Goal: Task Accomplishment & Management: Complete application form

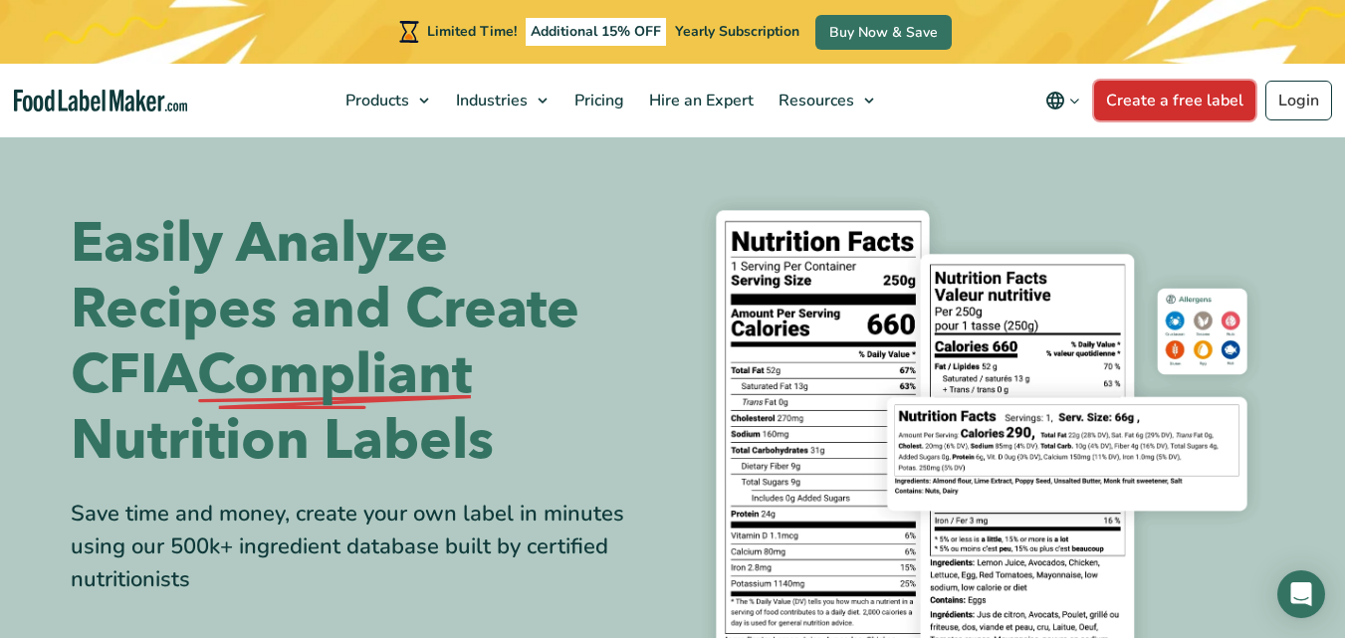
click at [1165, 93] on link "Create a free label" at bounding box center [1174, 101] width 161 height 40
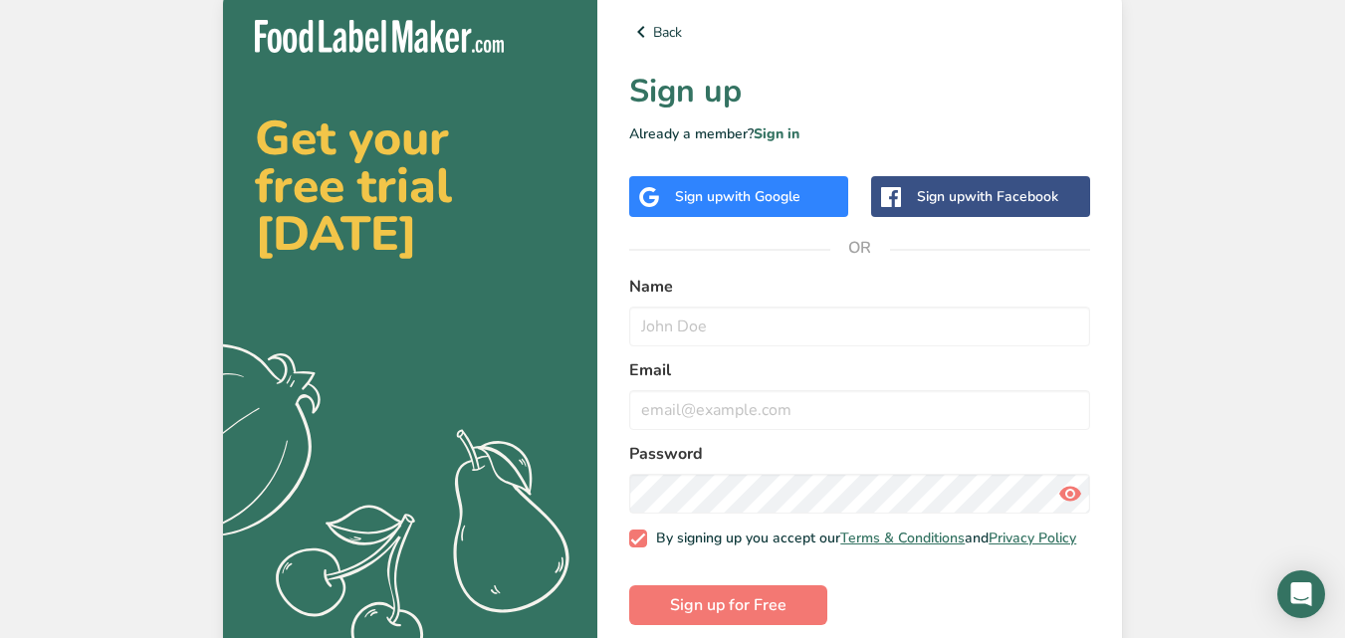
click at [727, 196] on span "with Google" at bounding box center [762, 196] width 78 height 19
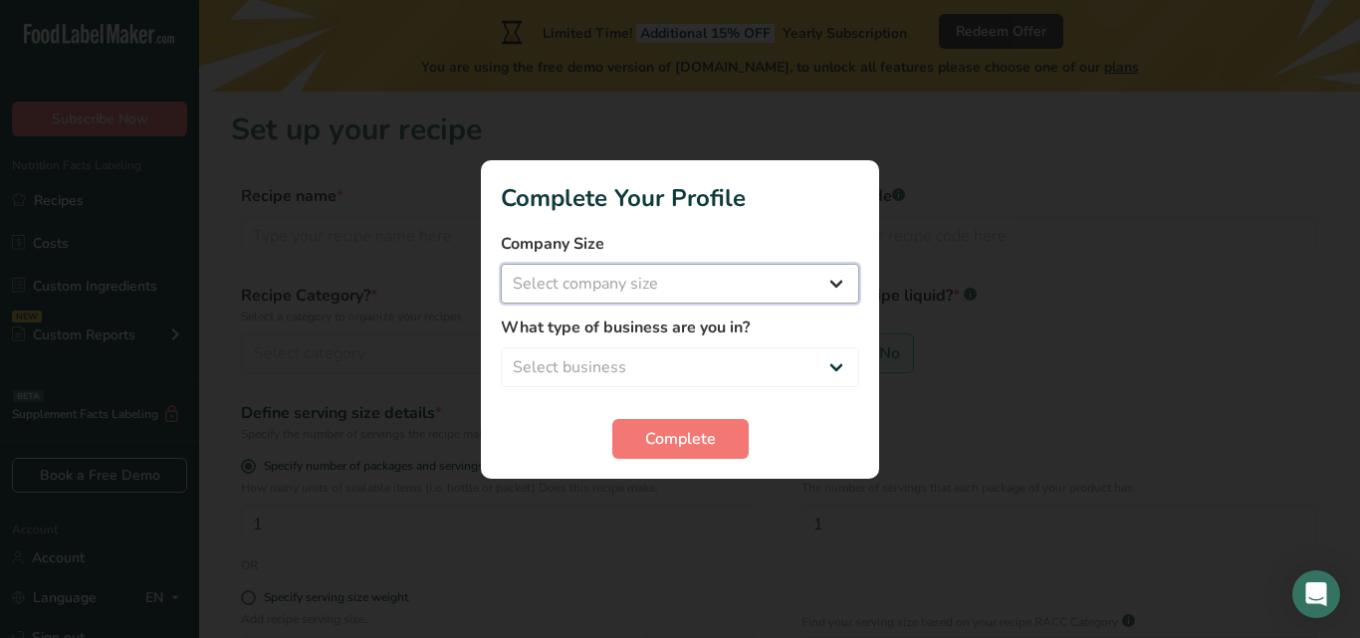
click at [660, 288] on select "Select company size Fewer than 10 Employees 10 to 50 Employees 51 to 500 Employ…" at bounding box center [680, 284] width 358 height 40
select select "1"
click at [501, 264] on select "Select company size Fewer than 10 Employees 10 to 50 Employees 51 to 500 Employ…" at bounding box center [680, 284] width 358 height 40
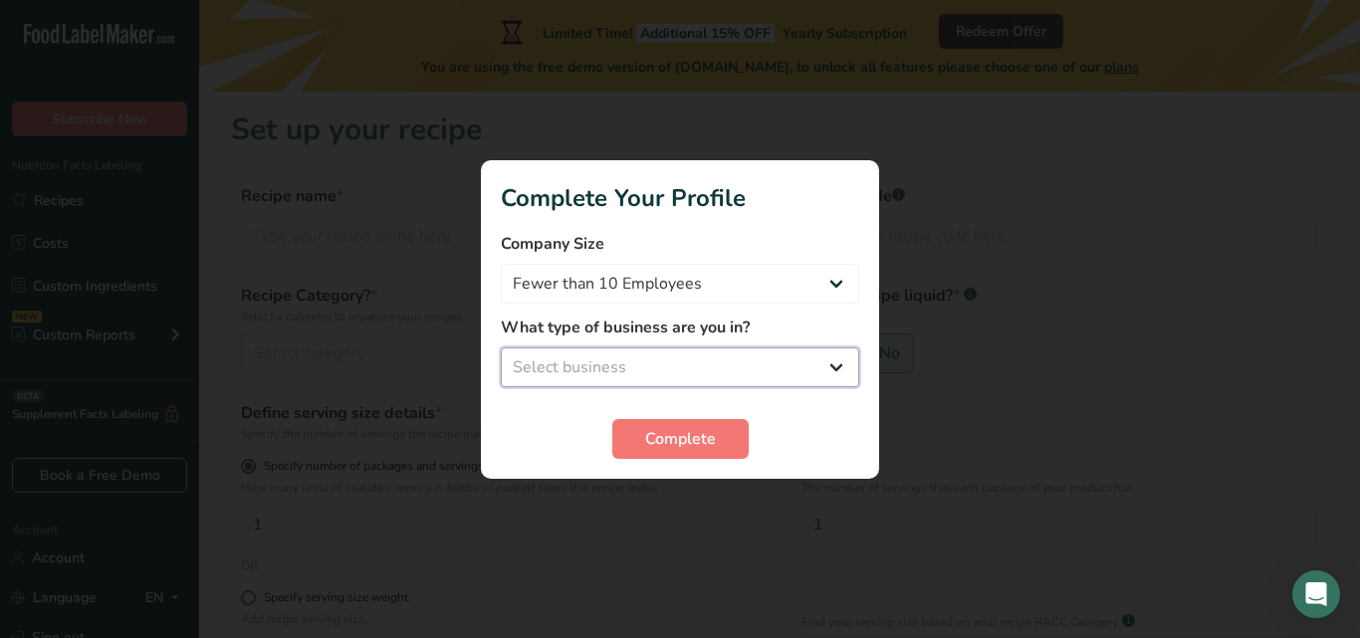
click at [660, 367] on select "Select business Packaged Food Manufacturer Restaurant & Cafe Bakery Meal Plans …" at bounding box center [680, 367] width 358 height 40
select select "3"
click at [501, 347] on select "Select business Packaged Food Manufacturer Restaurant & Cafe Bakery Meal Plans …" at bounding box center [680, 367] width 358 height 40
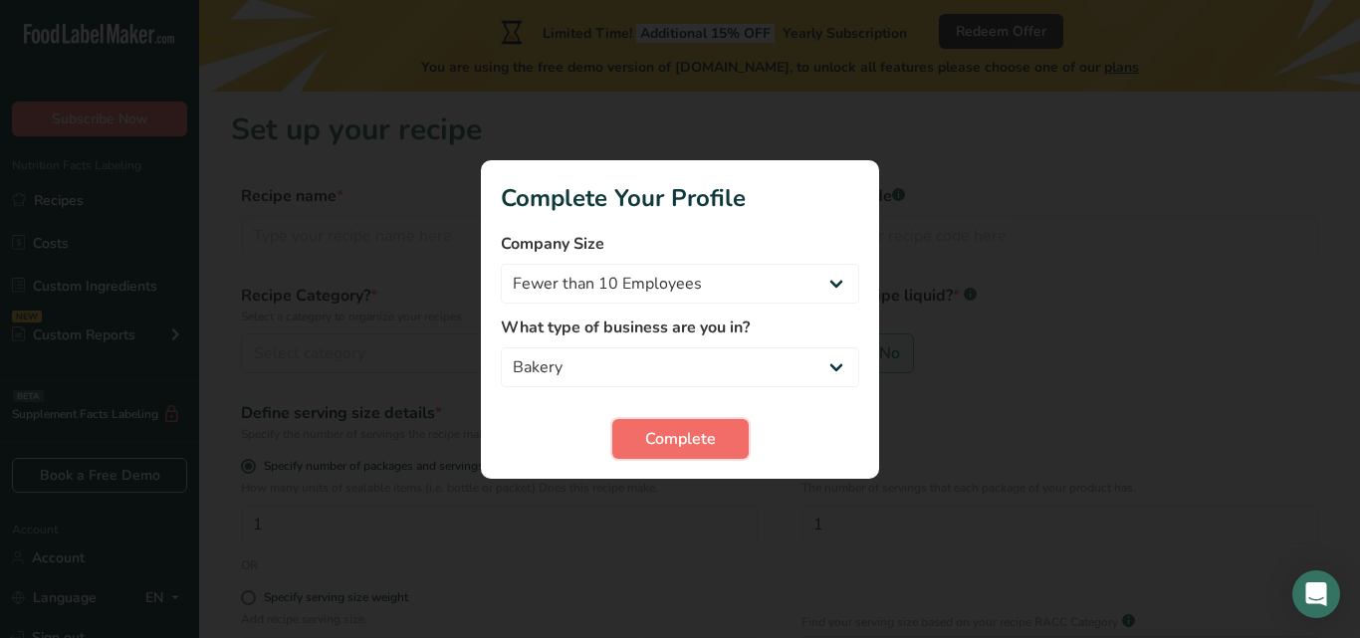
click at [666, 432] on span "Complete" at bounding box center [680, 439] width 71 height 24
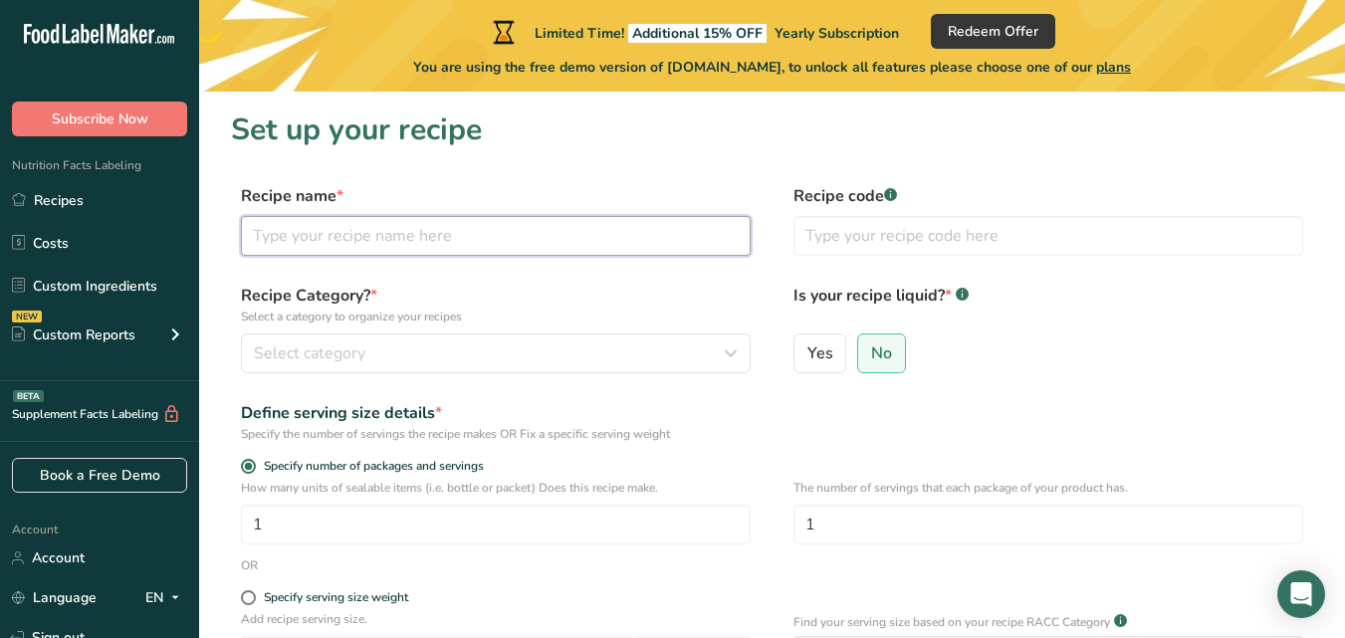
click at [479, 240] on input "text" at bounding box center [496, 236] width 510 height 40
type input "Sourdough Snacks"
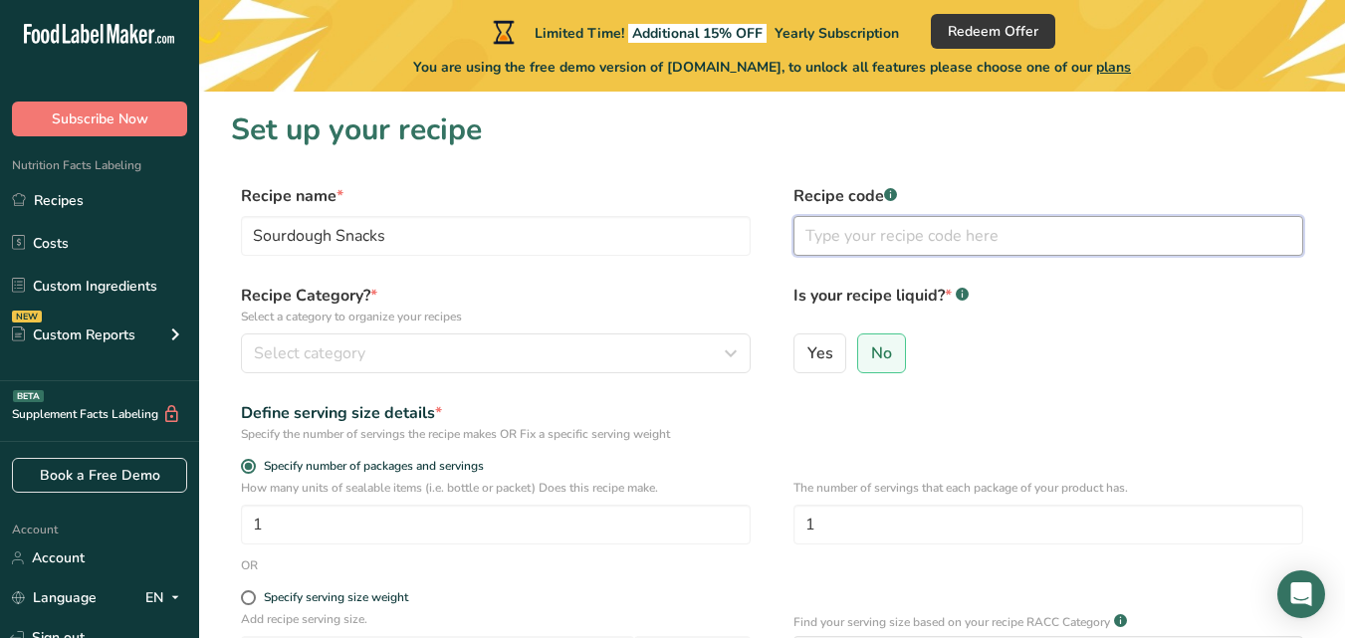
click at [825, 243] on input "text" at bounding box center [1048, 236] width 510 height 40
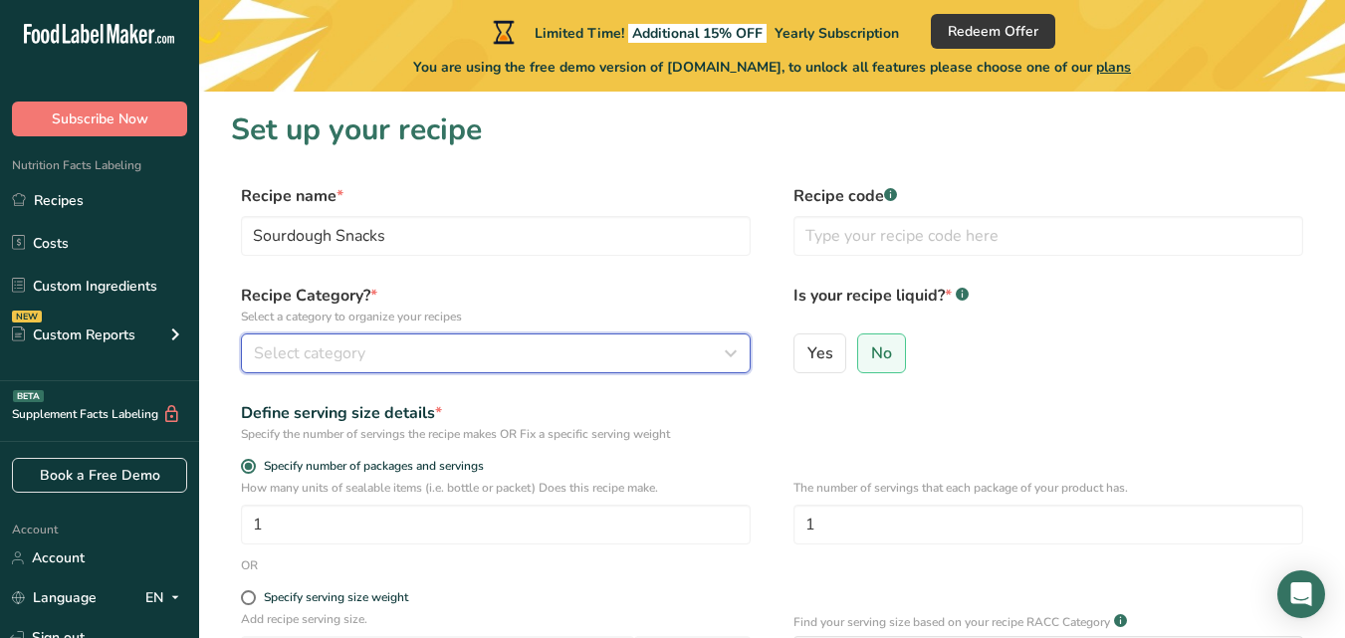
click at [390, 357] on div "Select category" at bounding box center [490, 353] width 472 height 24
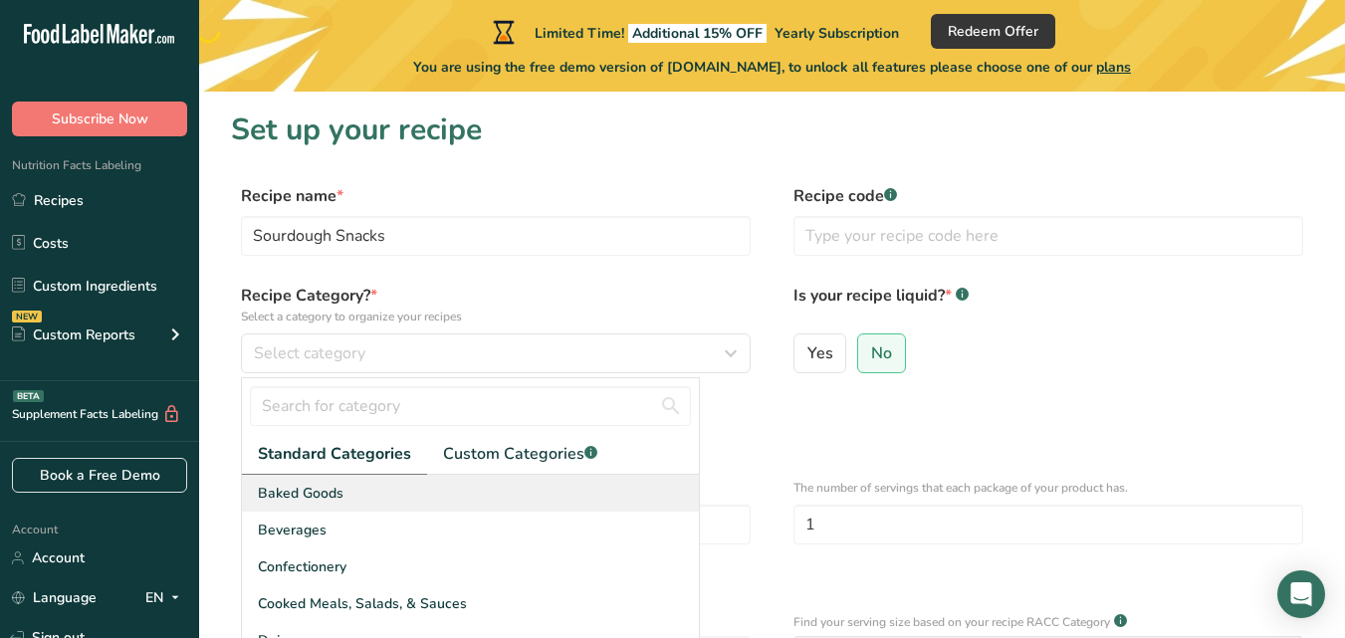
click at [333, 498] on span "Baked Goods" at bounding box center [301, 493] width 86 height 21
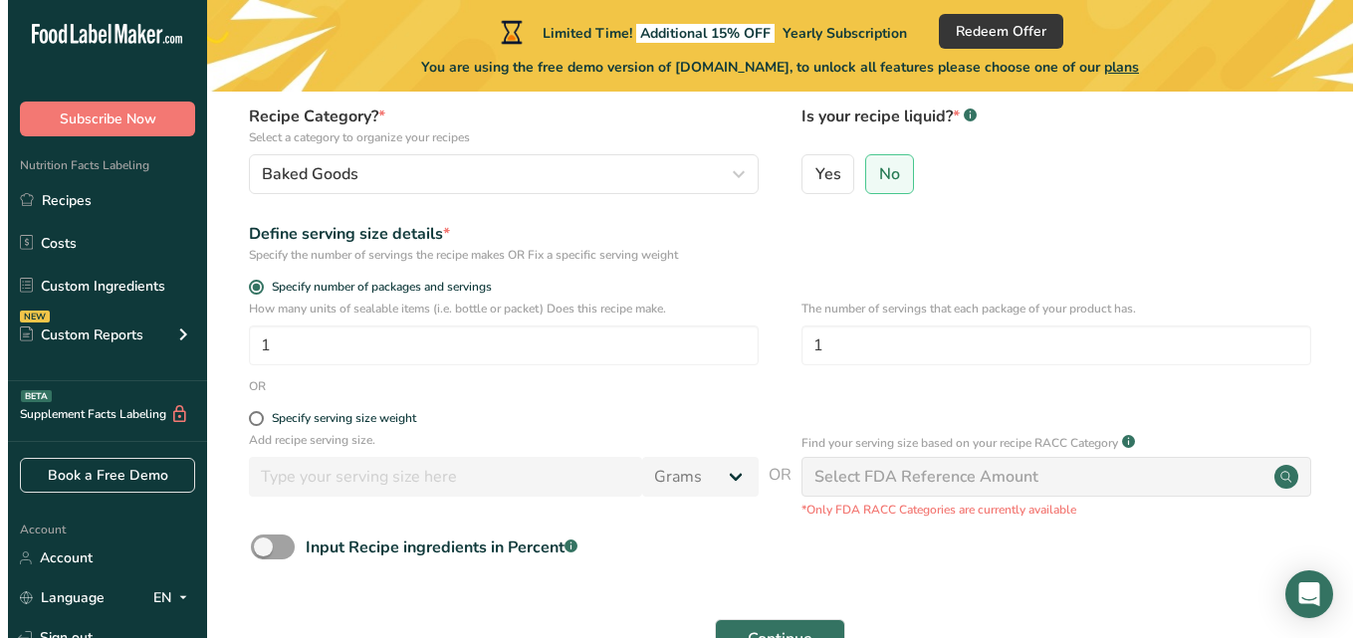
scroll to position [181, 0]
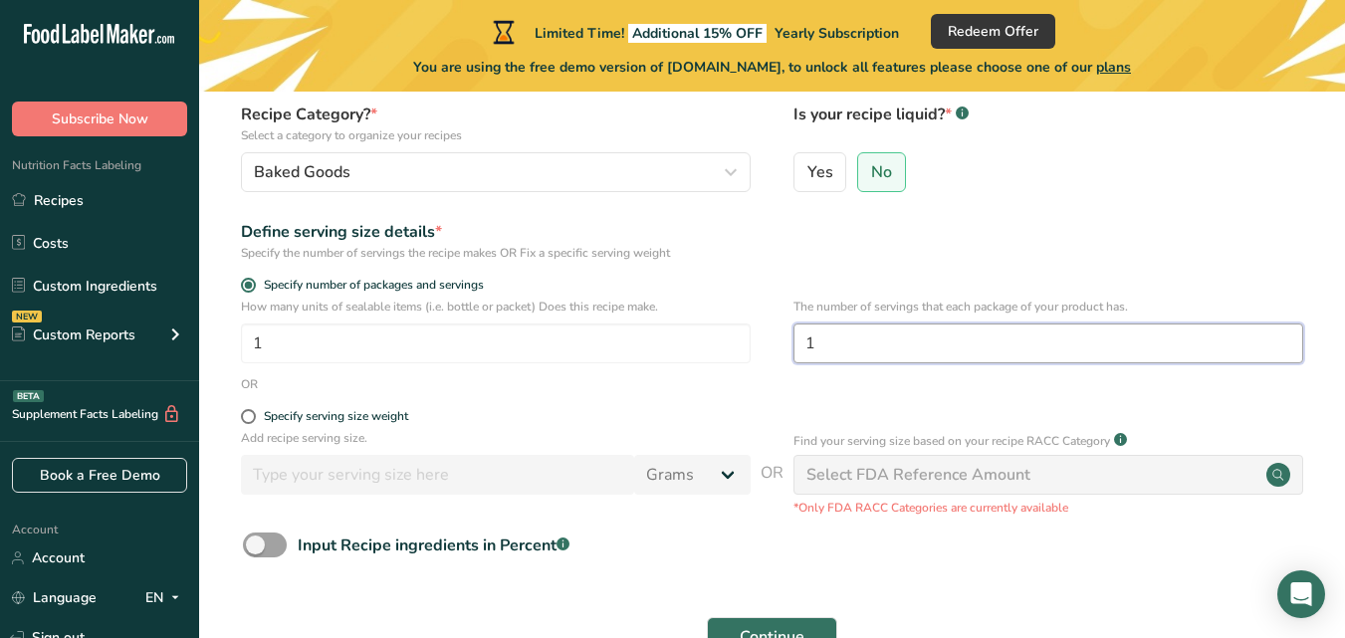
click at [865, 349] on input "1" at bounding box center [1048, 344] width 510 height 40
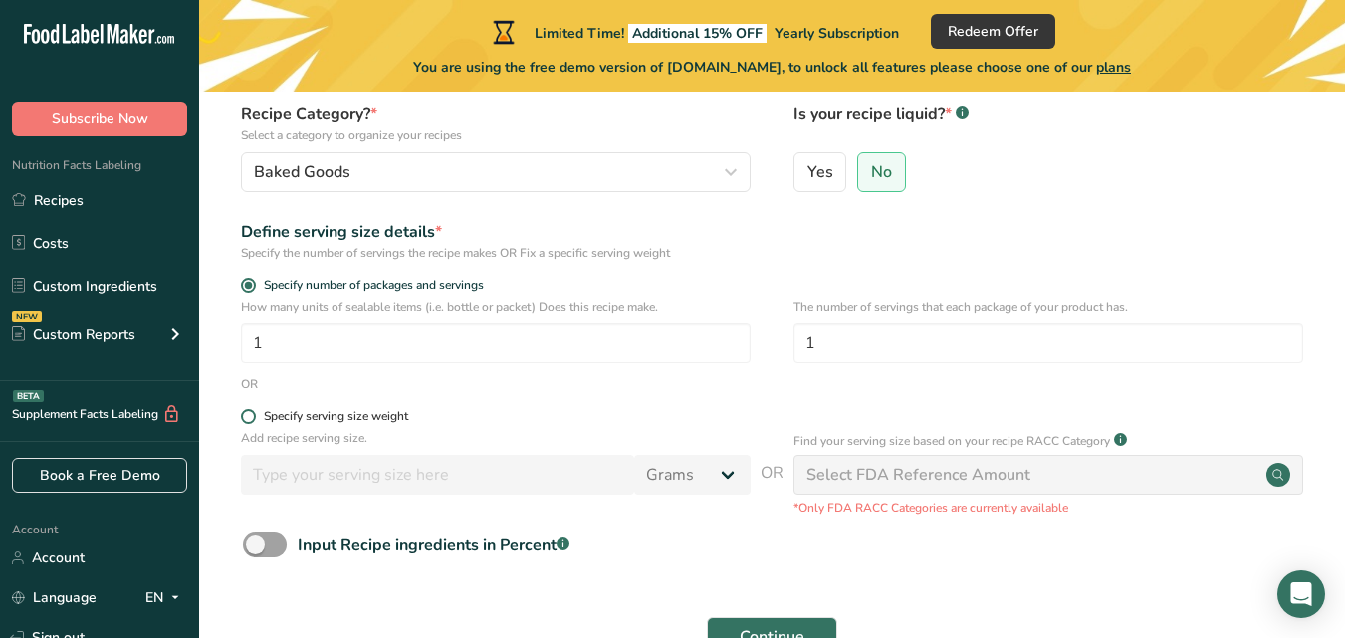
click at [547, 414] on label "Specify serving size weight" at bounding box center [496, 416] width 510 height 15
click at [254, 414] on input "Specify serving size weight" at bounding box center [247, 416] width 13 height 13
radio input "true"
radio input "false"
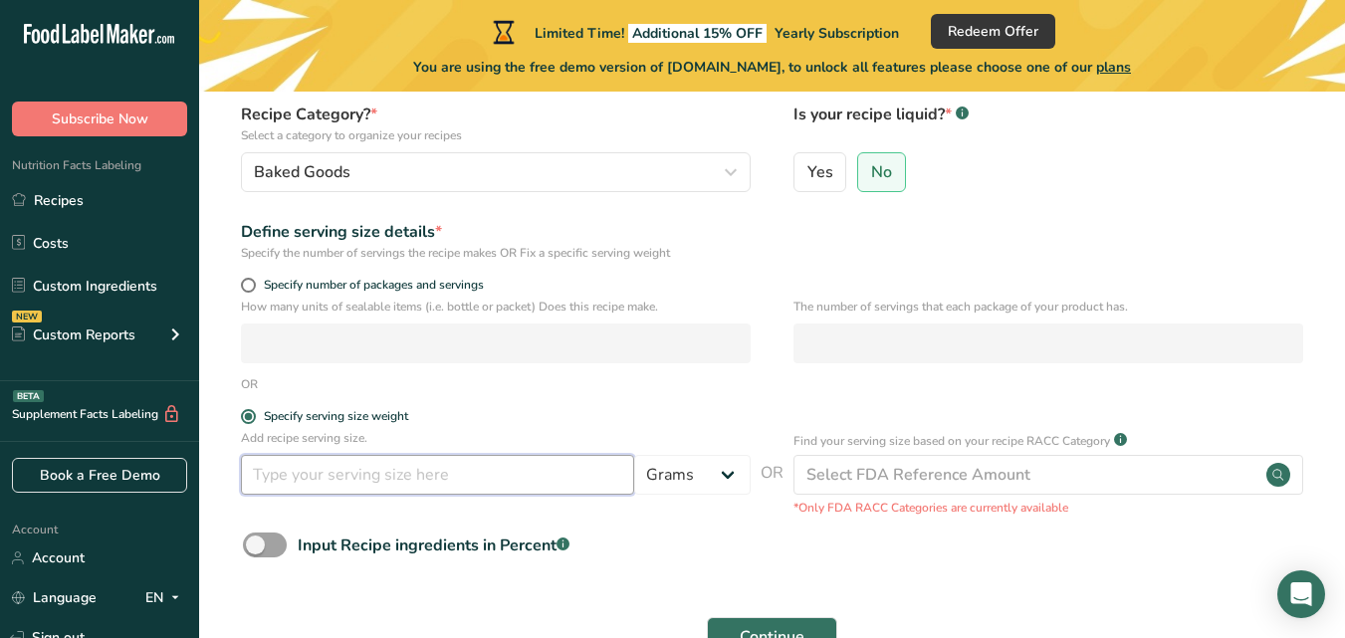
click at [499, 468] on input "number" at bounding box center [437, 475] width 393 height 40
click at [499, 468] on input "150" at bounding box center [437, 475] width 393 height 40
click at [350, 474] on input "150" at bounding box center [437, 475] width 393 height 40
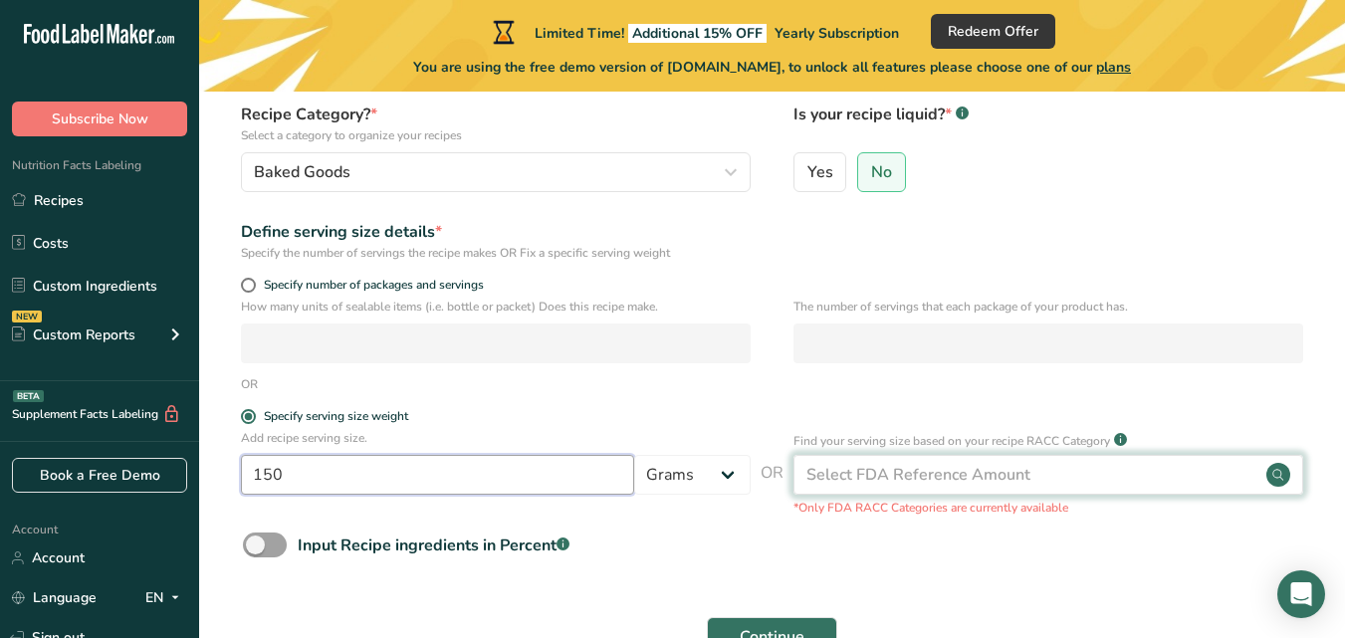
type input "150"
click at [880, 473] on div "Select FDA Reference Amount" at bounding box center [918, 475] width 224 height 24
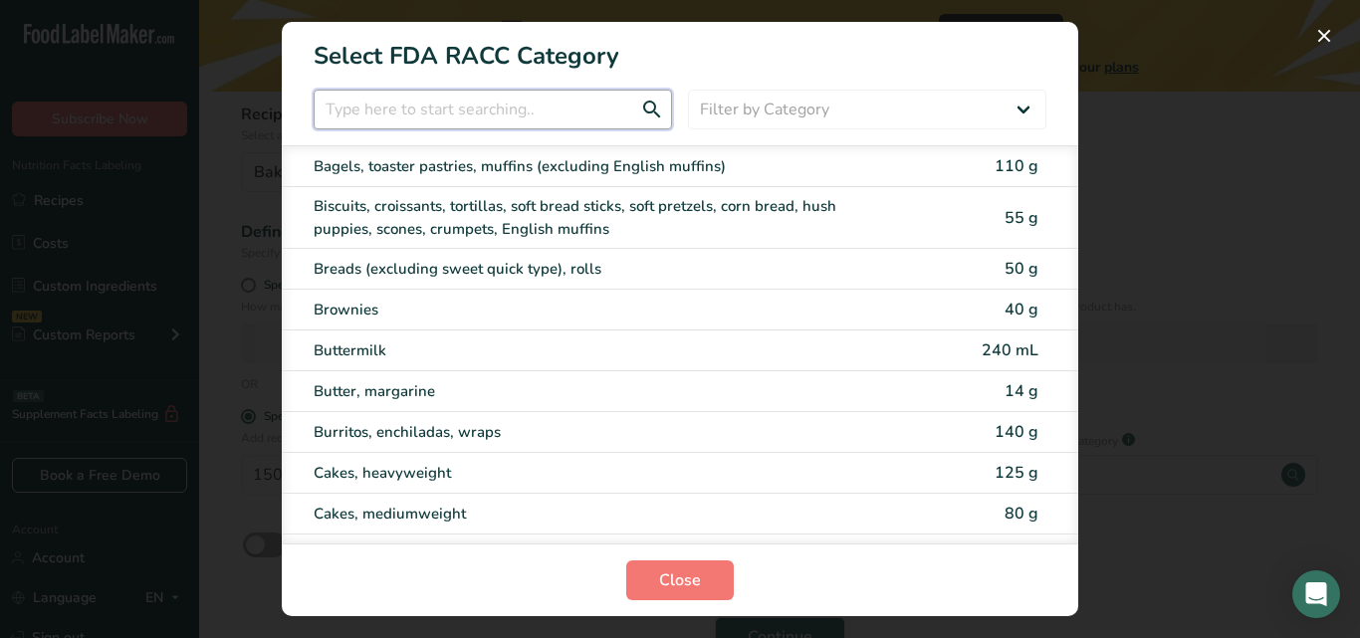
click at [500, 110] on input "RACC Category Selection Modal" at bounding box center [493, 110] width 358 height 40
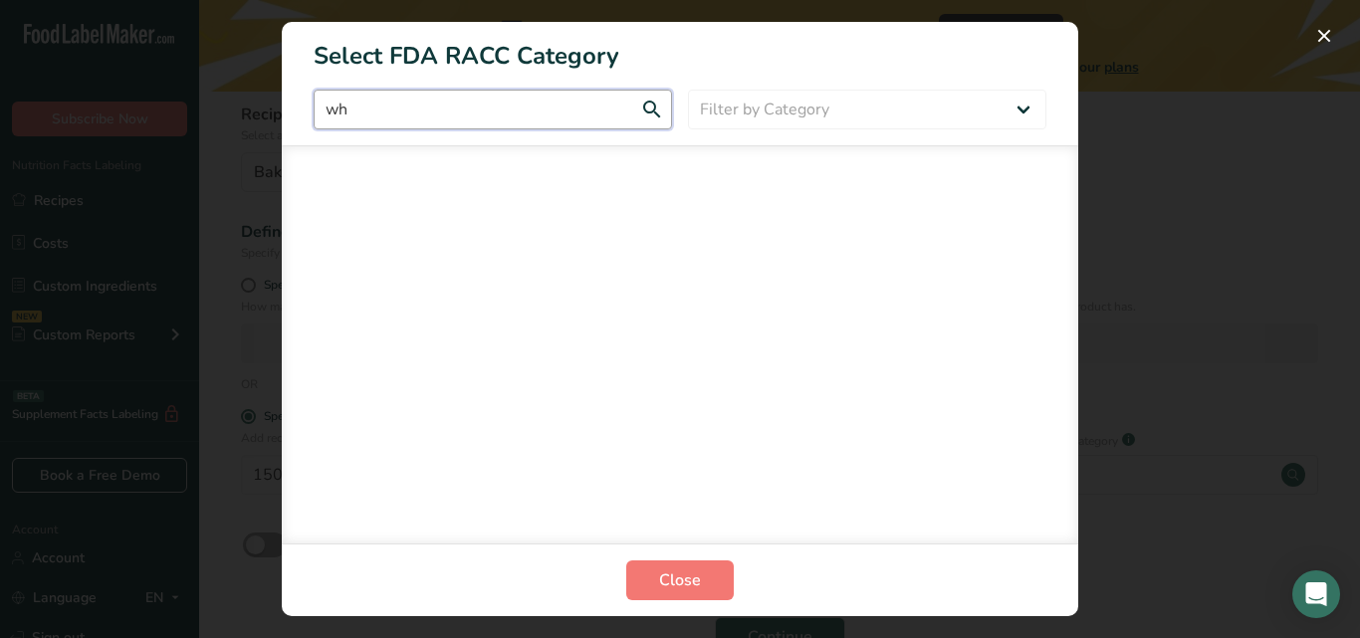
type input "w"
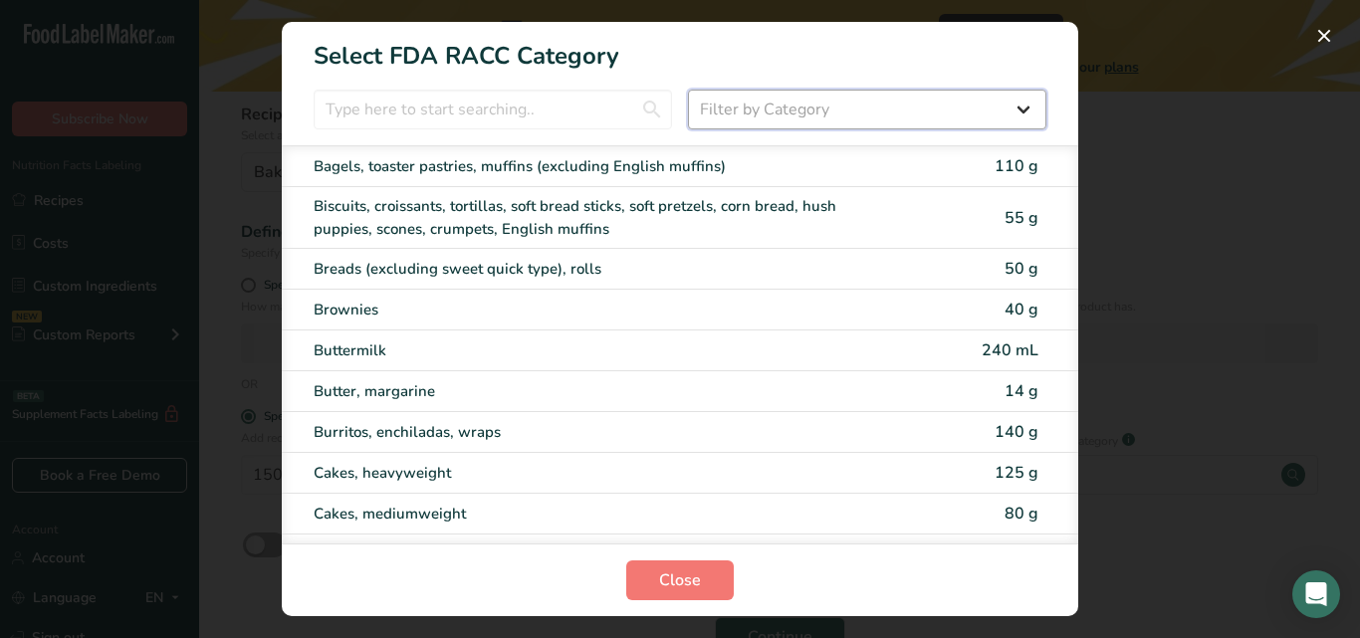
click at [849, 116] on select "Filter by Category All Bakery products Beverages Cereals and other grain produc…" at bounding box center [867, 110] width 358 height 40
select select "7"
click at [688, 90] on select "Filter by Category All Bakery products Beverages Cereals and other grain produc…" at bounding box center [867, 110] width 358 height 40
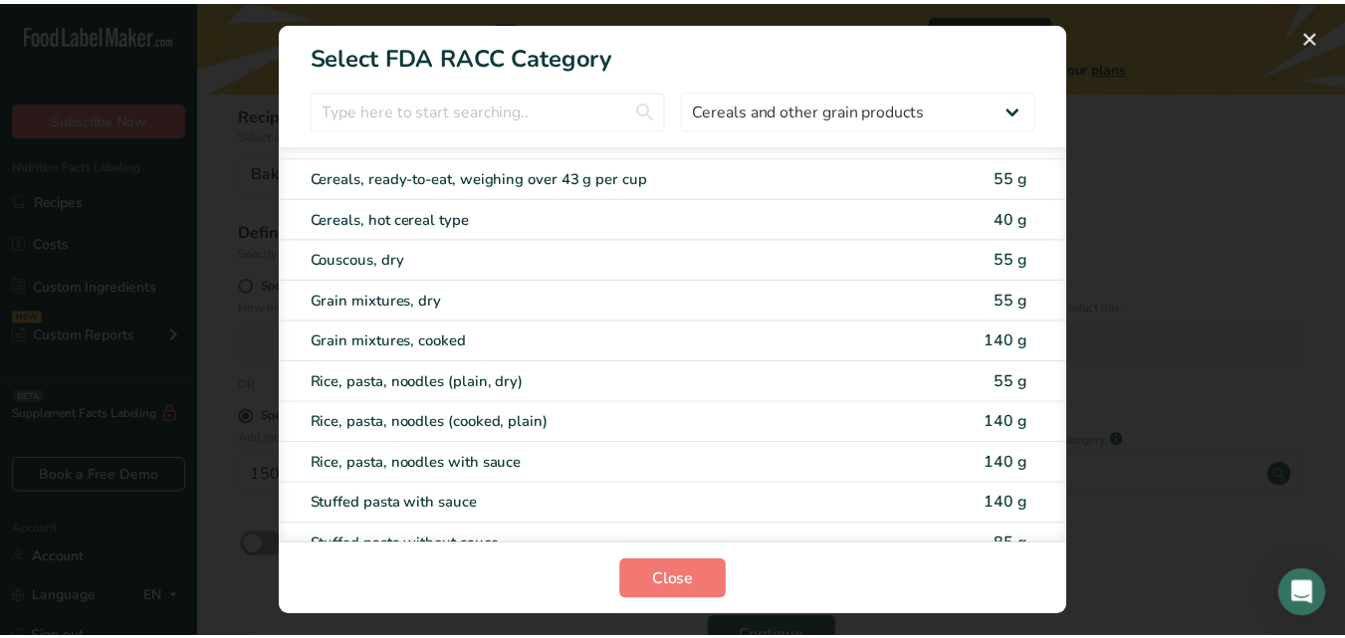
scroll to position [93, 0]
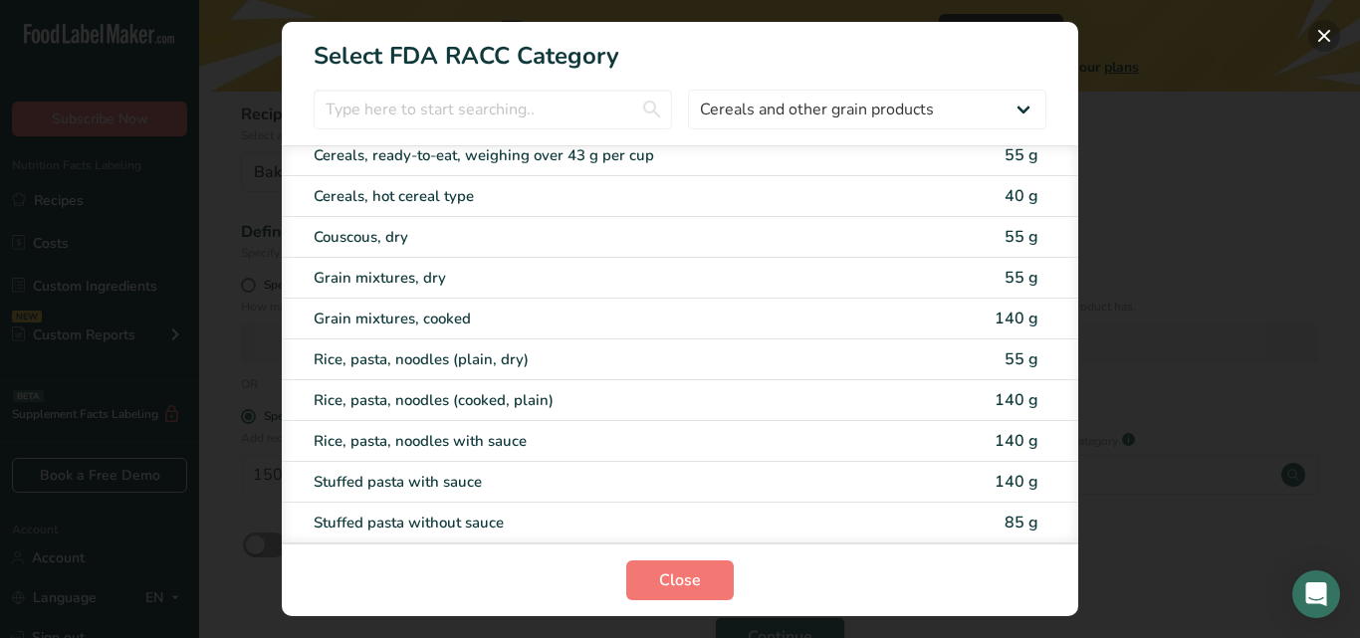
click at [1317, 36] on button "RACC Category Selection Modal" at bounding box center [1324, 36] width 32 height 32
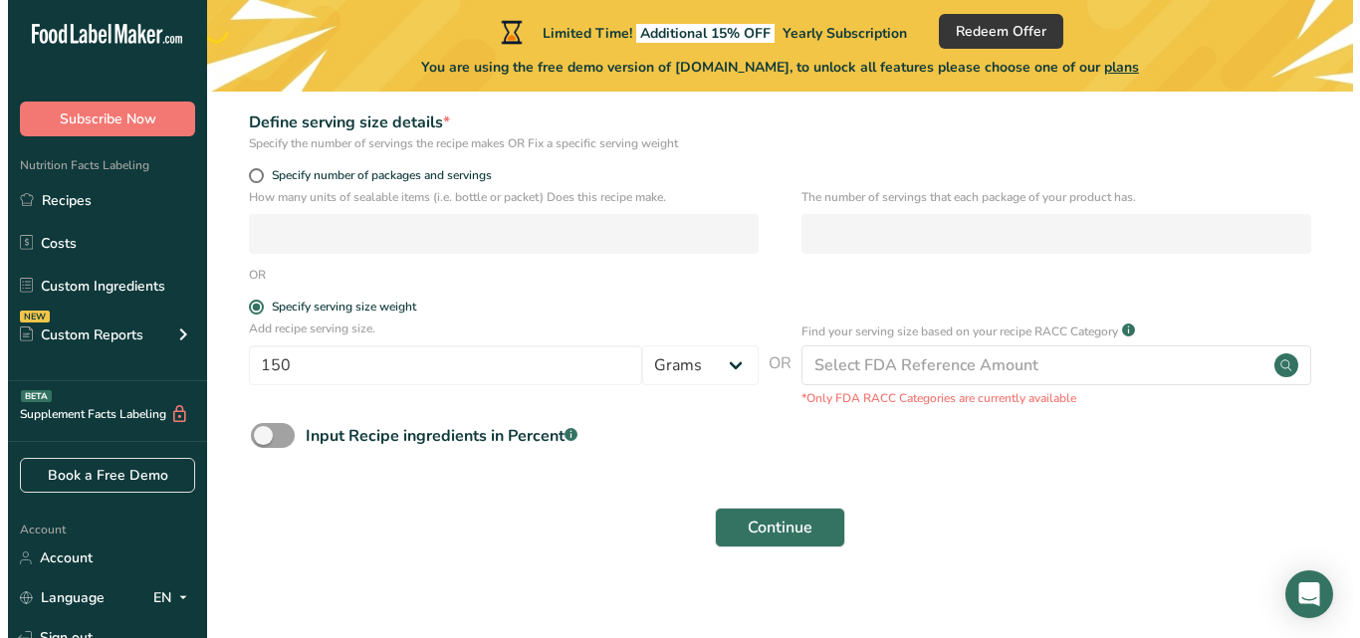
scroll to position [308, 0]
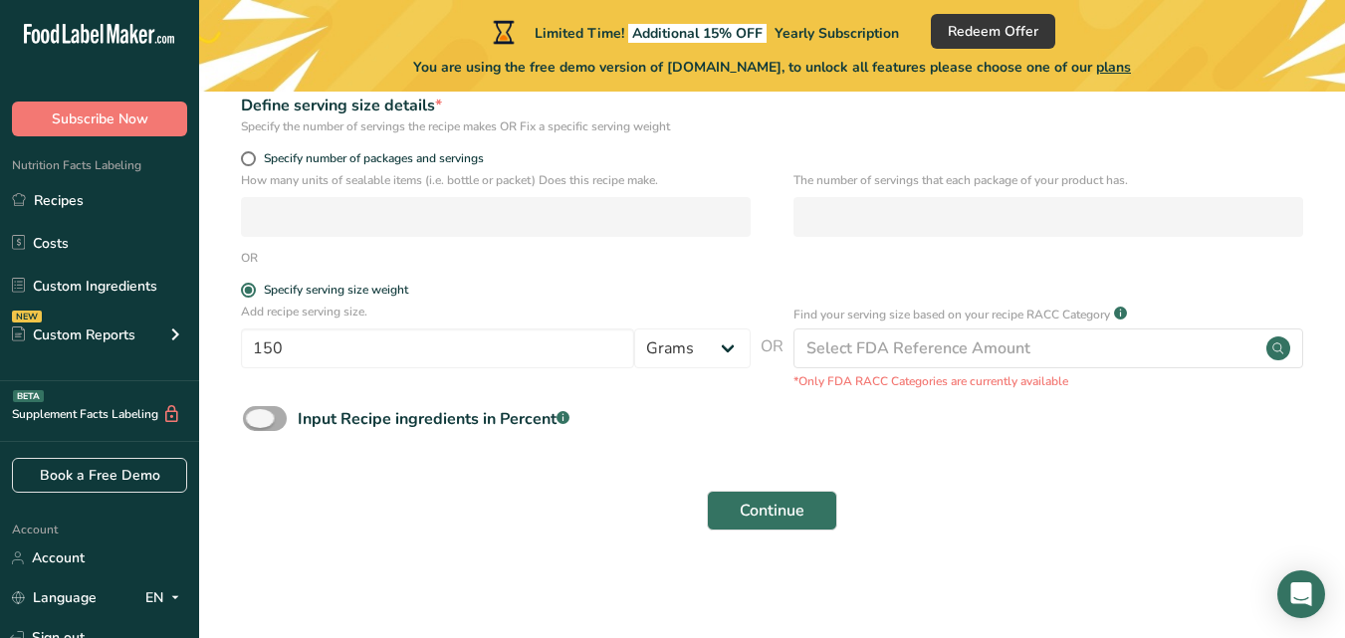
click at [278, 413] on span at bounding box center [265, 418] width 44 height 25
click at [256, 413] on input "Input Recipe ingredients in Percent .a-a{fill:#347362;}.b-a{fill:#fff;}" at bounding box center [249, 418] width 13 height 13
checkbox input "true"
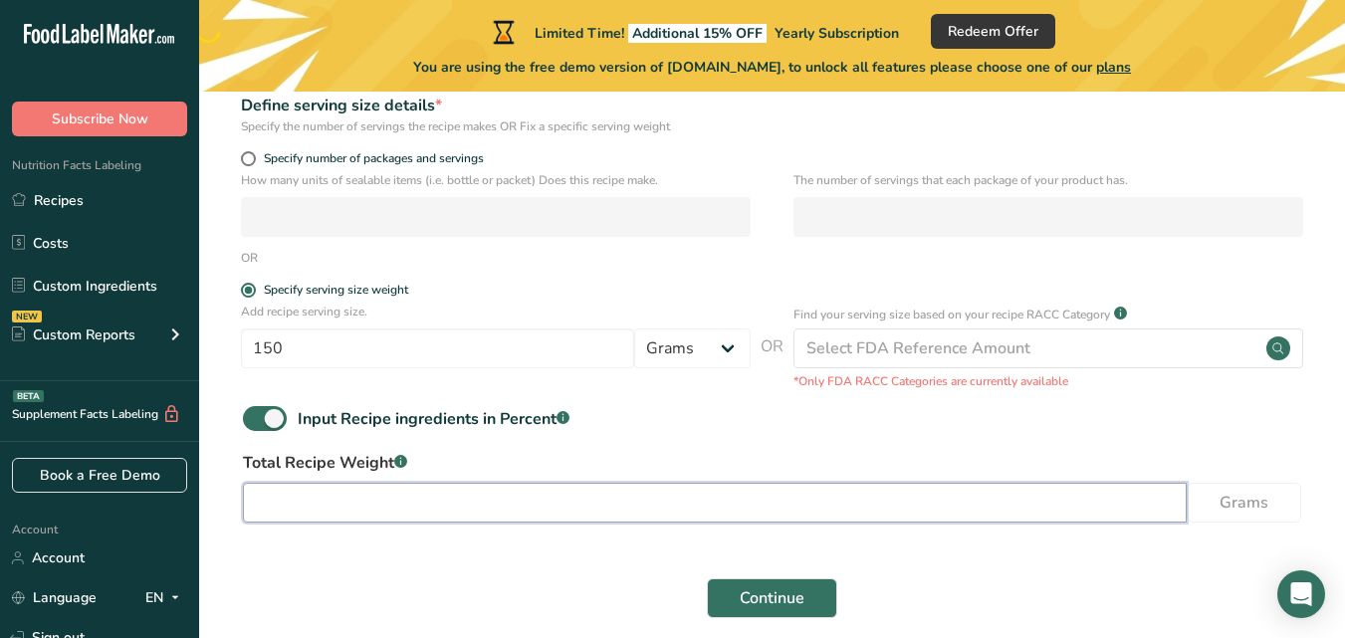
click at [497, 500] on input "number" at bounding box center [715, 503] width 944 height 40
type input "150"
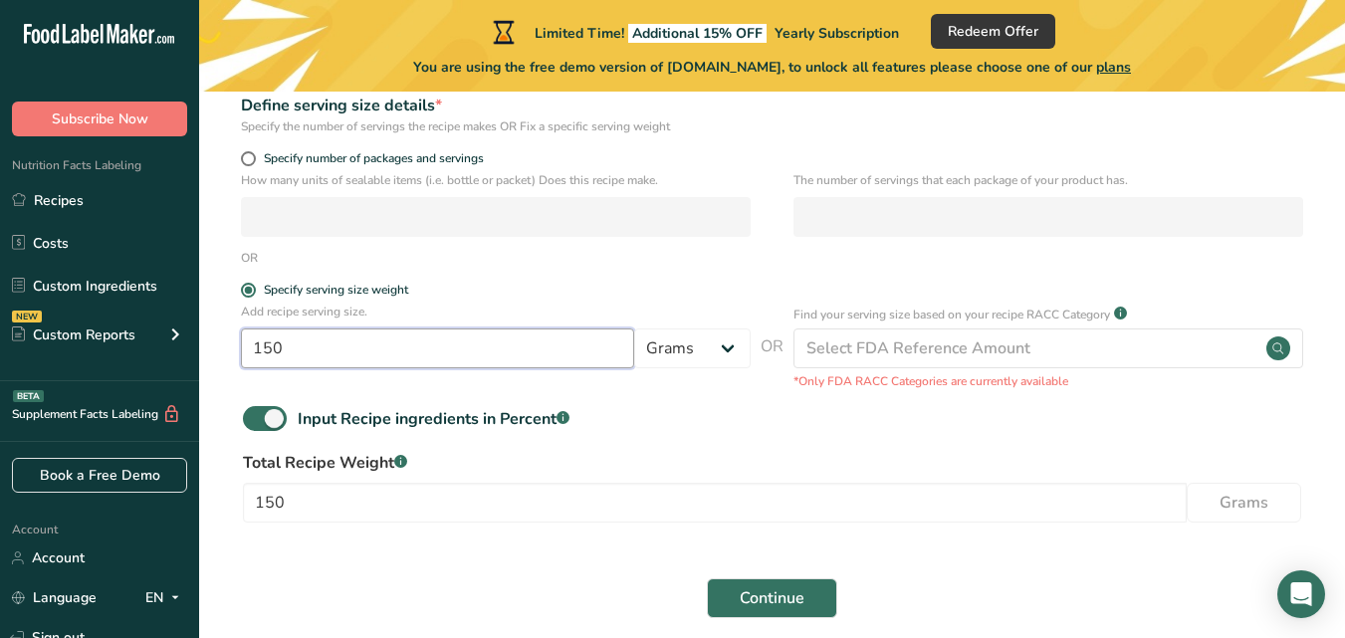
click at [358, 355] on input "150" at bounding box center [437, 349] width 393 height 40
type input "30"
click at [703, 430] on div "Input Recipe ingredients in Percent .a-a{fill:#347362;}.b-a{fill:#fff;}" at bounding box center [772, 426] width 1082 height 41
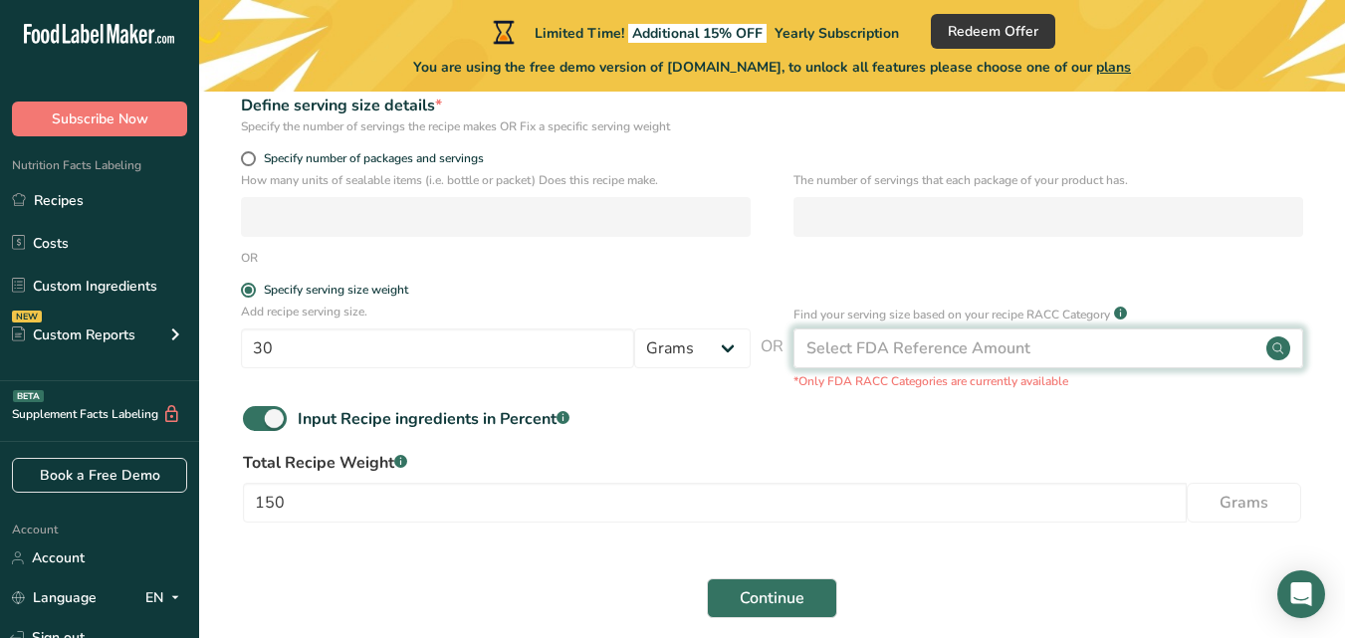
click at [1056, 345] on div "Select FDA Reference Amount" at bounding box center [1048, 349] width 510 height 40
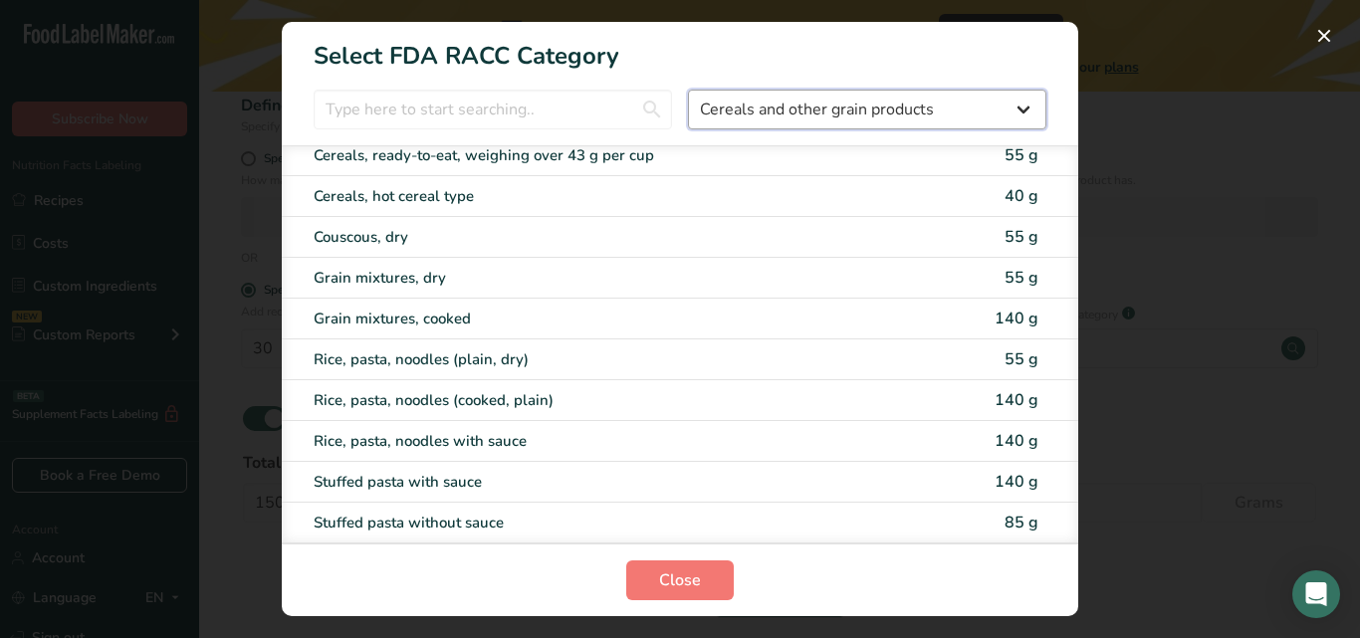
click at [1009, 113] on select "All Bakery products Beverages Cereals and other grain products Dairy products a…" at bounding box center [867, 110] width 358 height 40
select select "5"
click at [688, 90] on select "All Bakery products Beverages Cereals and other grain products Dairy products a…" at bounding box center [867, 110] width 358 height 40
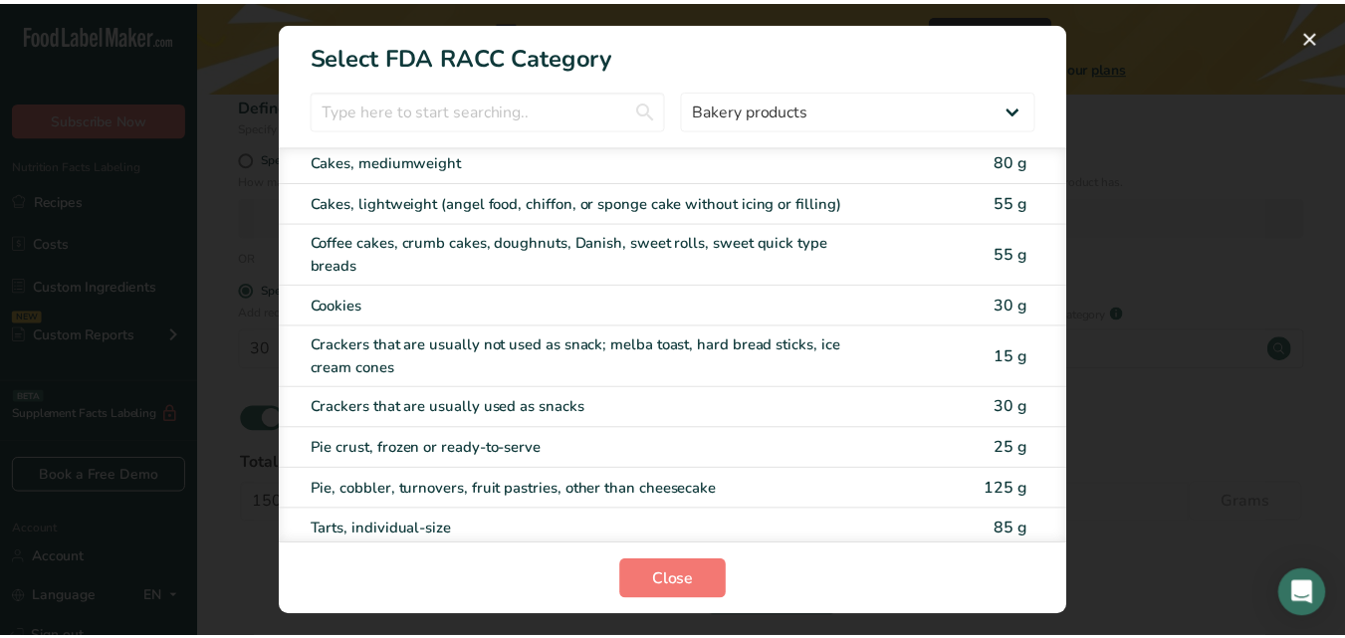
scroll to position [237, 0]
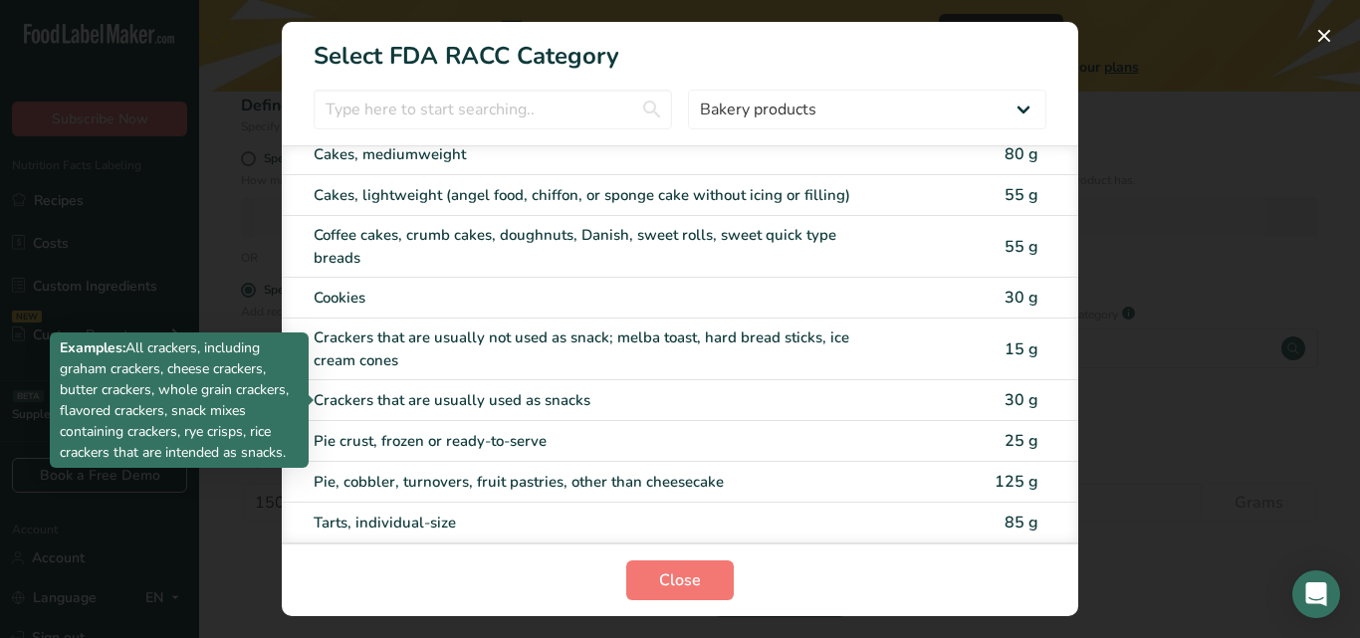
click at [641, 404] on div "Crackers that are usually used as snacks" at bounding box center [596, 400] width 565 height 23
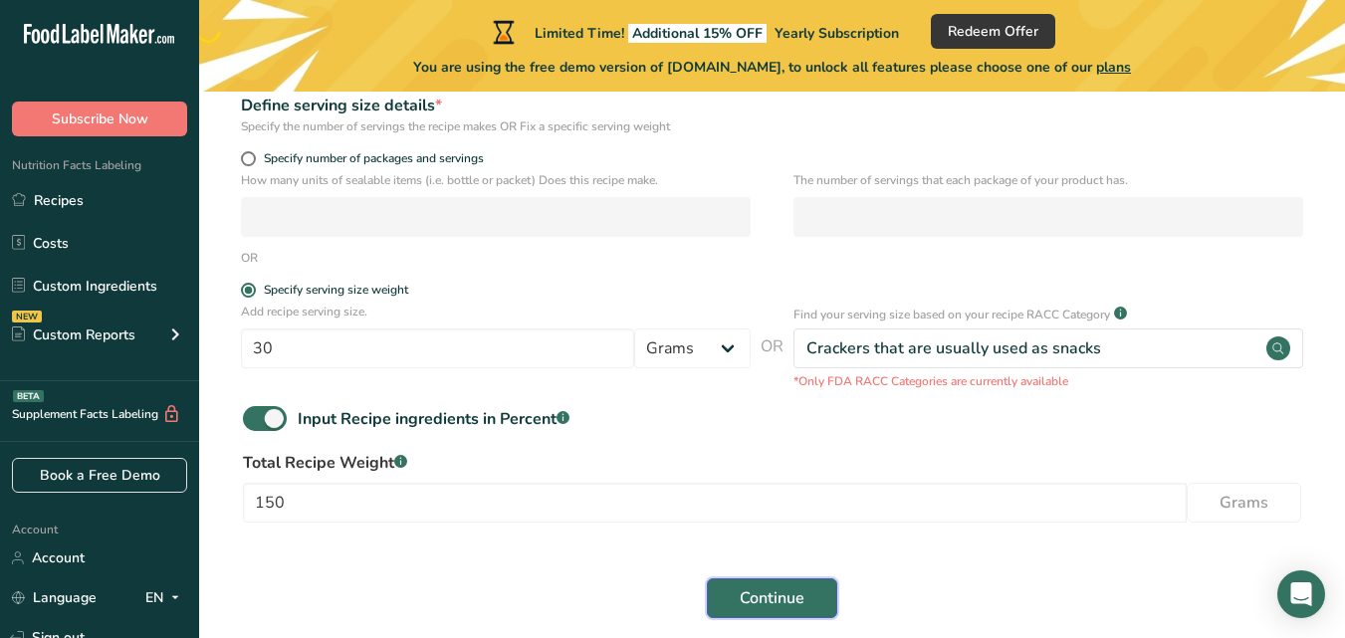
click at [763, 596] on span "Continue" at bounding box center [772, 598] width 65 height 24
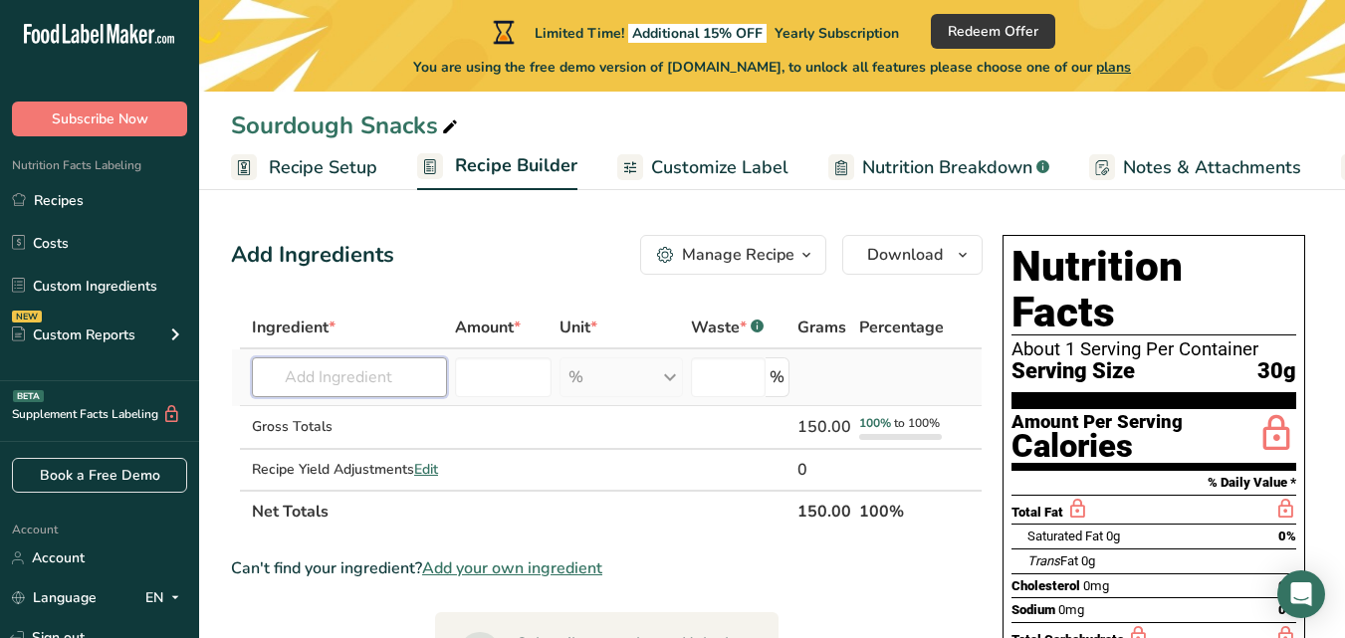
click at [361, 380] on input "text" at bounding box center [349, 377] width 195 height 40
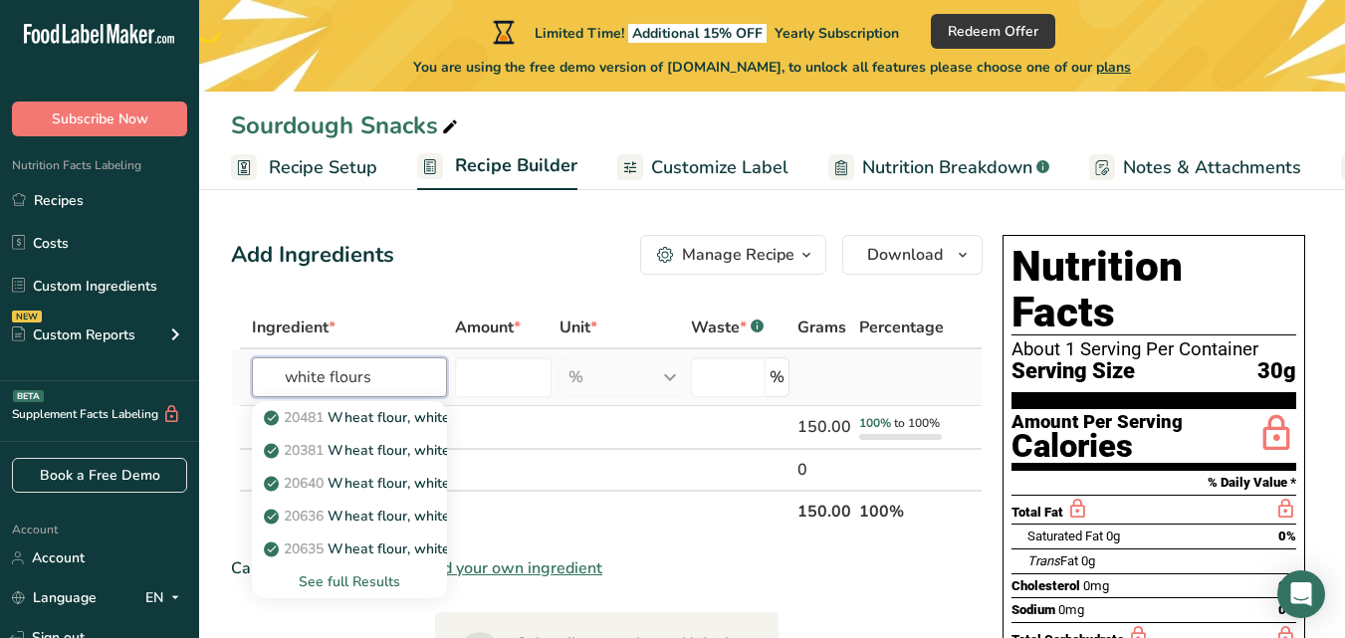
type input "white flours"
click at [368, 586] on div "See full Results" at bounding box center [349, 581] width 163 height 21
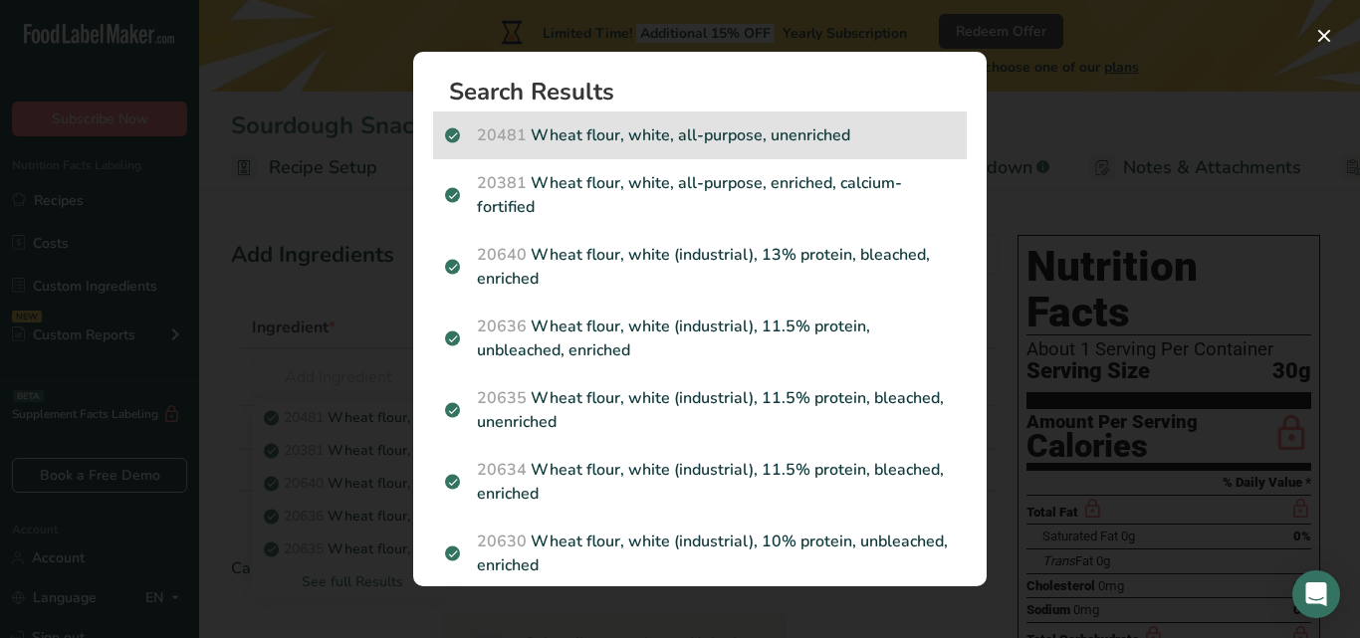
click at [782, 142] on p "20481 Wheat flour, white, all-purpose, unenriched" at bounding box center [700, 135] width 510 height 24
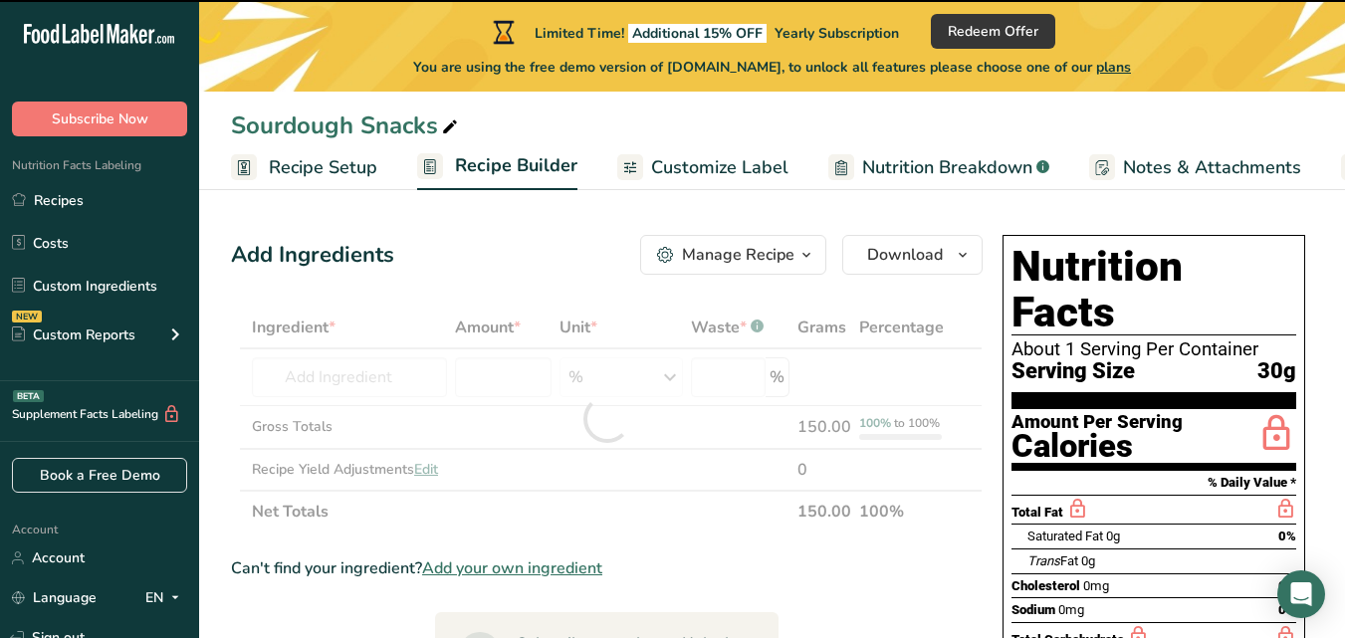
type input "0"
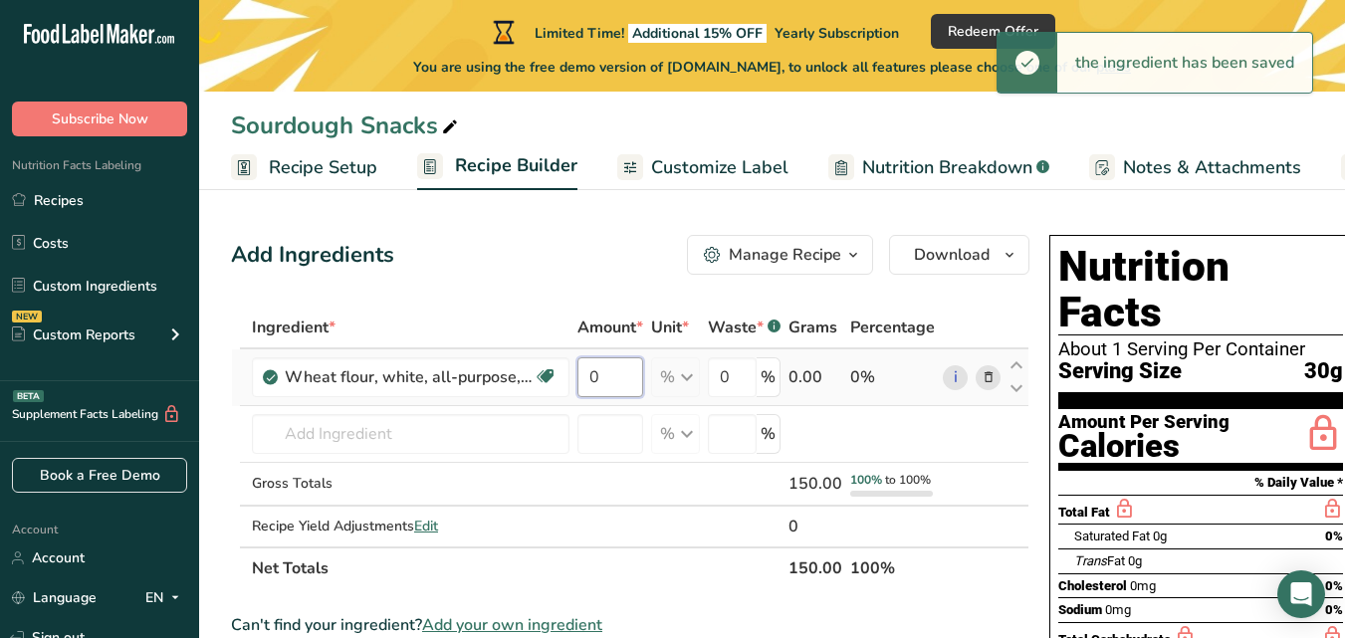
click at [604, 384] on input "0" at bounding box center [610, 377] width 66 height 40
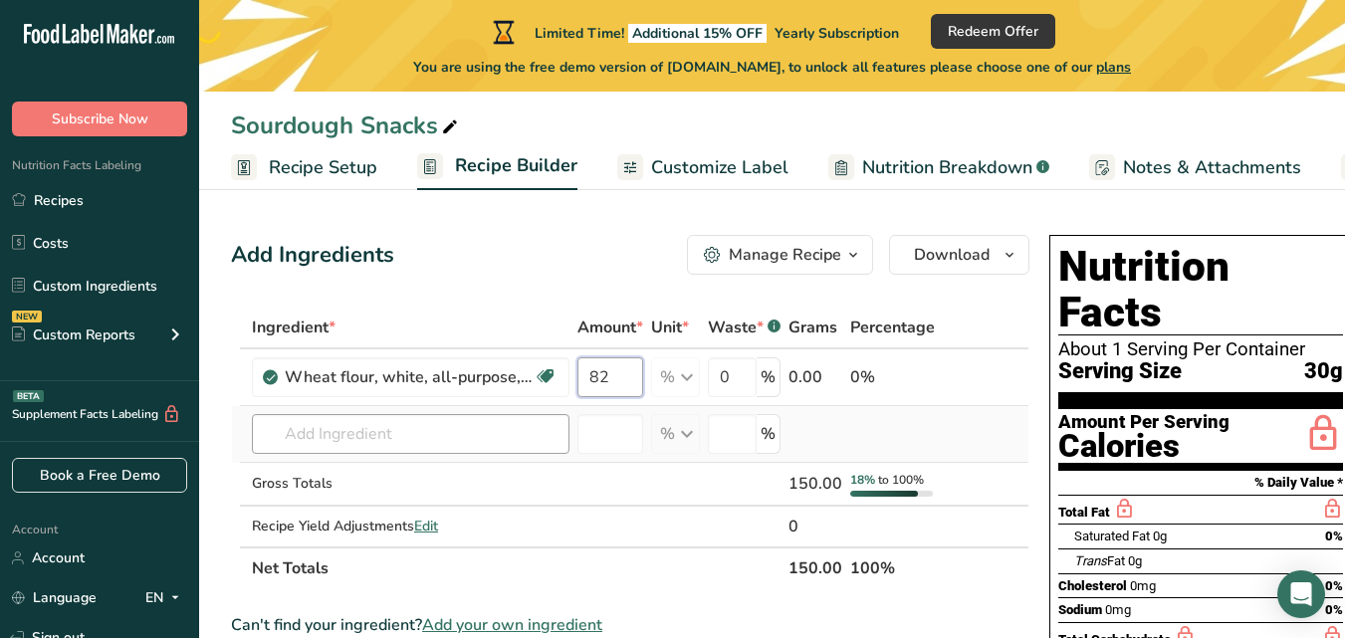
type input "82"
click at [473, 427] on div "Ingredient * Amount * Unit * Waste * .a-a{fill:#347362;}.b-a{fill:#fff;} Grams …" at bounding box center [630, 448] width 798 height 283
click at [772, 380] on div "0 %" at bounding box center [744, 377] width 73 height 40
click at [747, 379] on input "0" at bounding box center [732, 377] width 49 height 40
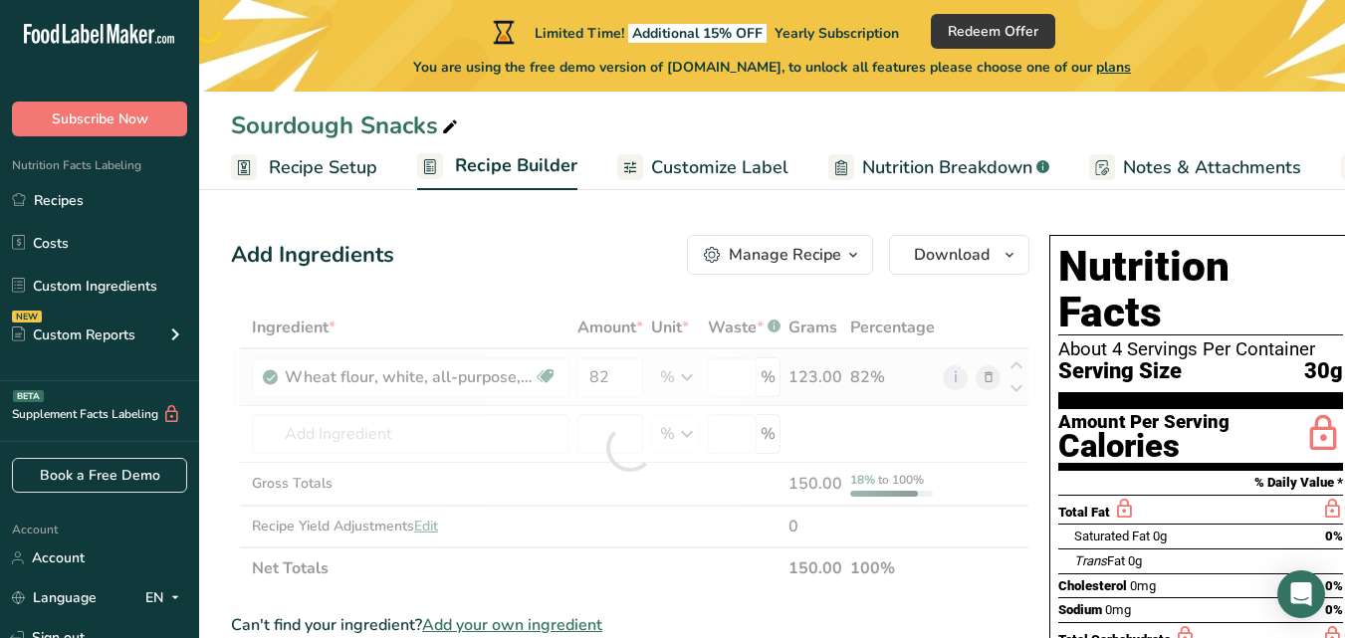
click at [688, 381] on div "Ingredient * Amount * Unit * Waste * .a-a{fill:#347362;}.b-a{fill:#fff;} Grams …" at bounding box center [630, 448] width 798 height 283
click at [688, 381] on div at bounding box center [630, 448] width 798 height 283
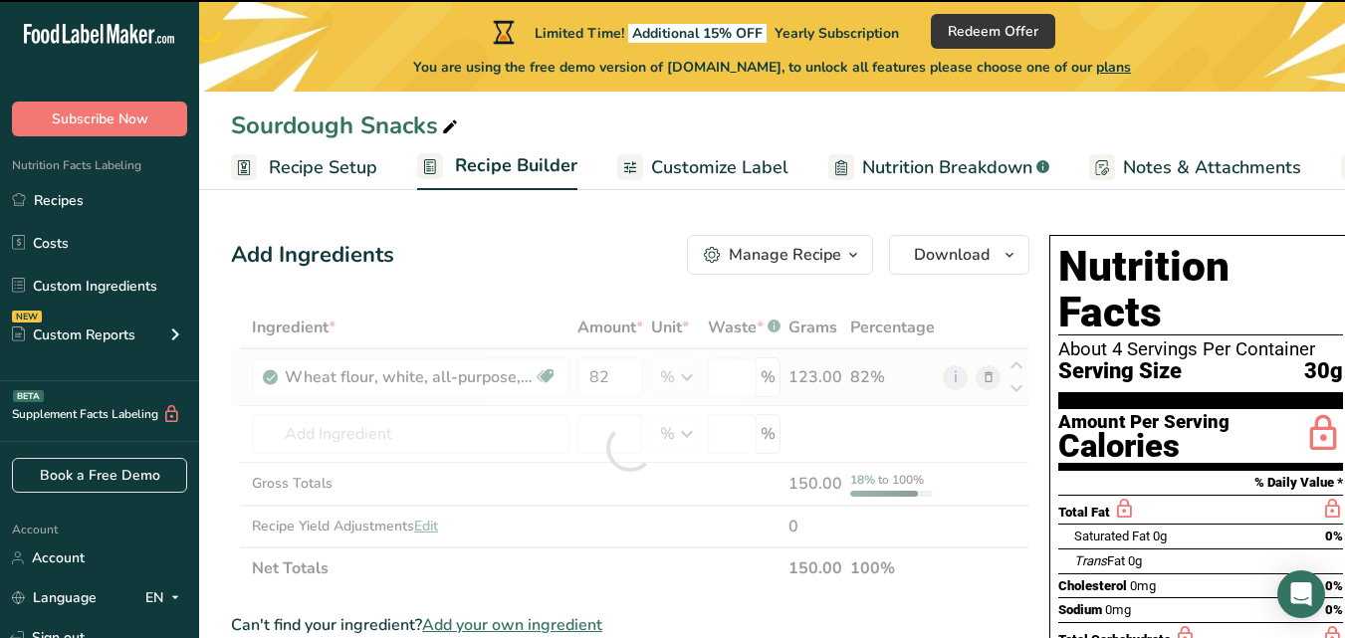
type input "0"
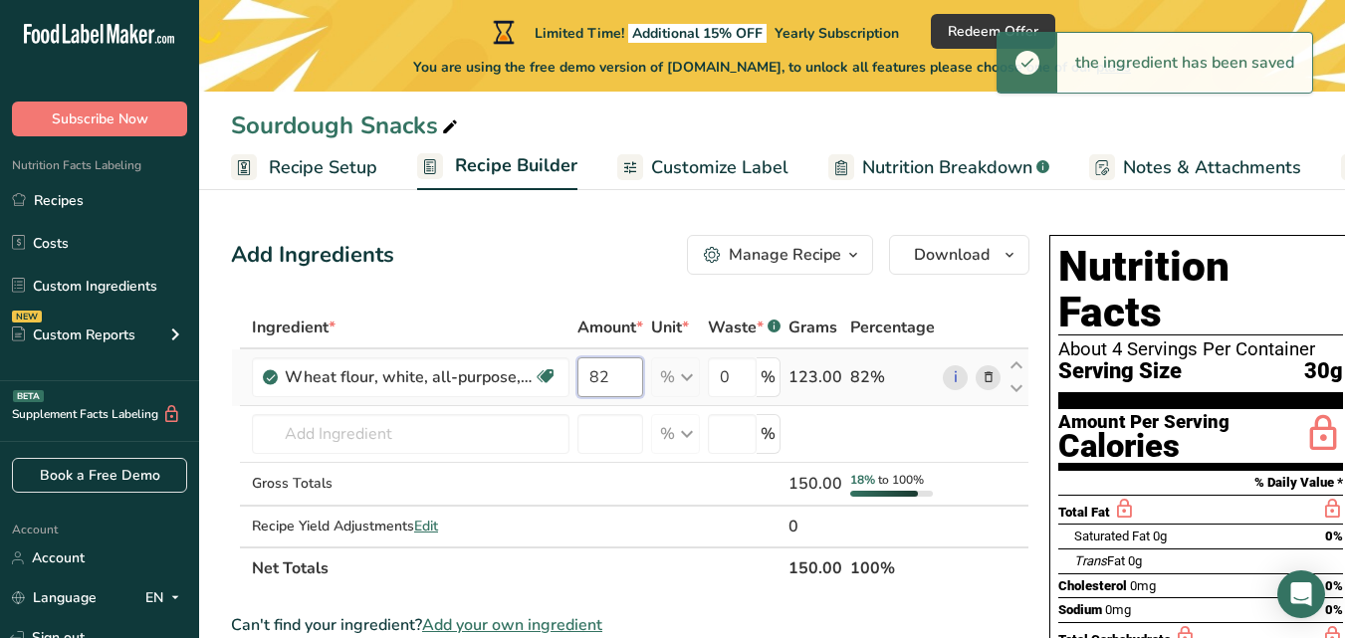
click at [612, 382] on input "82" at bounding box center [610, 377] width 66 height 40
type input "8"
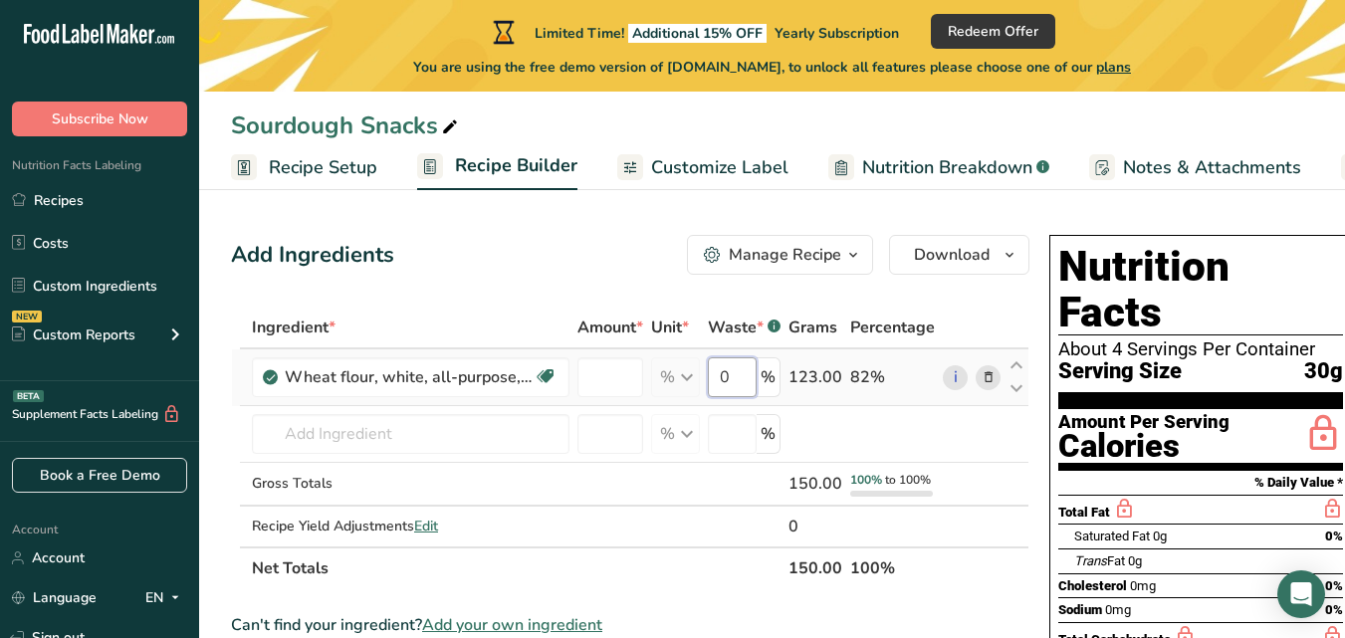
type input "0"
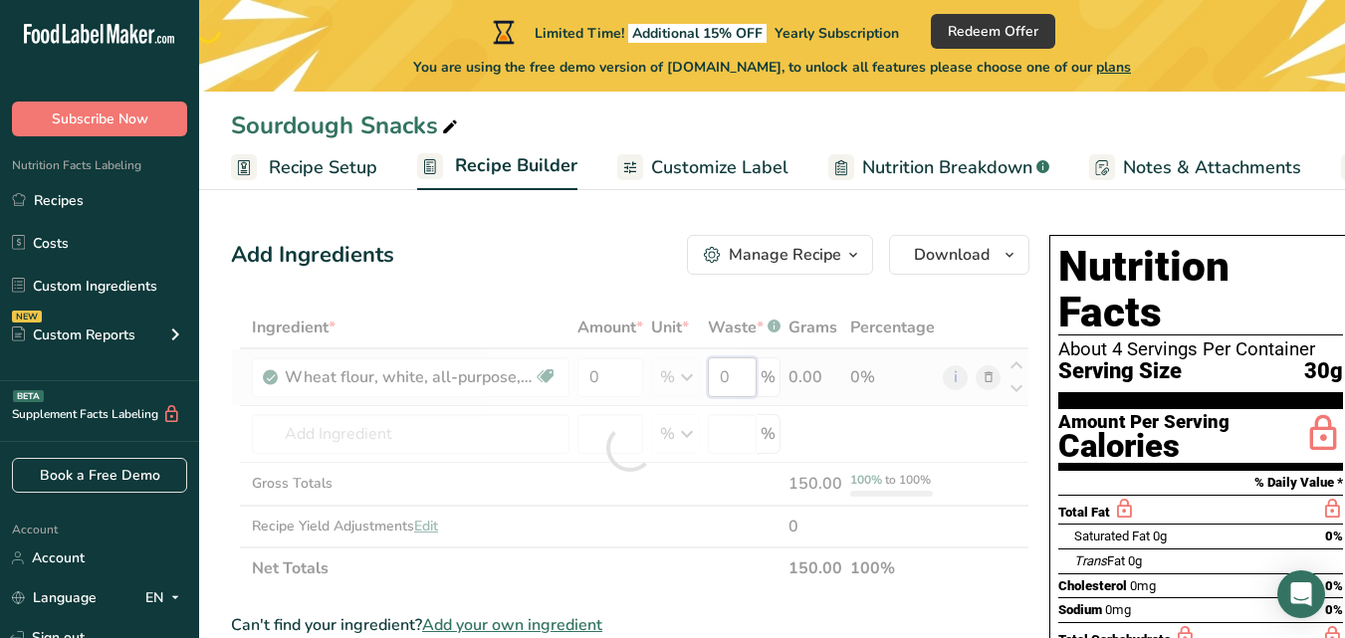
click at [734, 369] on div "Ingredient * Amount * Unit * Waste * .a-a{fill:#347362;}.b-a{fill:#fff;} Grams …" at bounding box center [630, 448] width 798 height 283
click at [630, 378] on div "Ingredient * Amount * Unit * Waste * .a-a{fill:#347362;}.b-a{fill:#fff;} Grams …" at bounding box center [630, 448] width 798 height 283
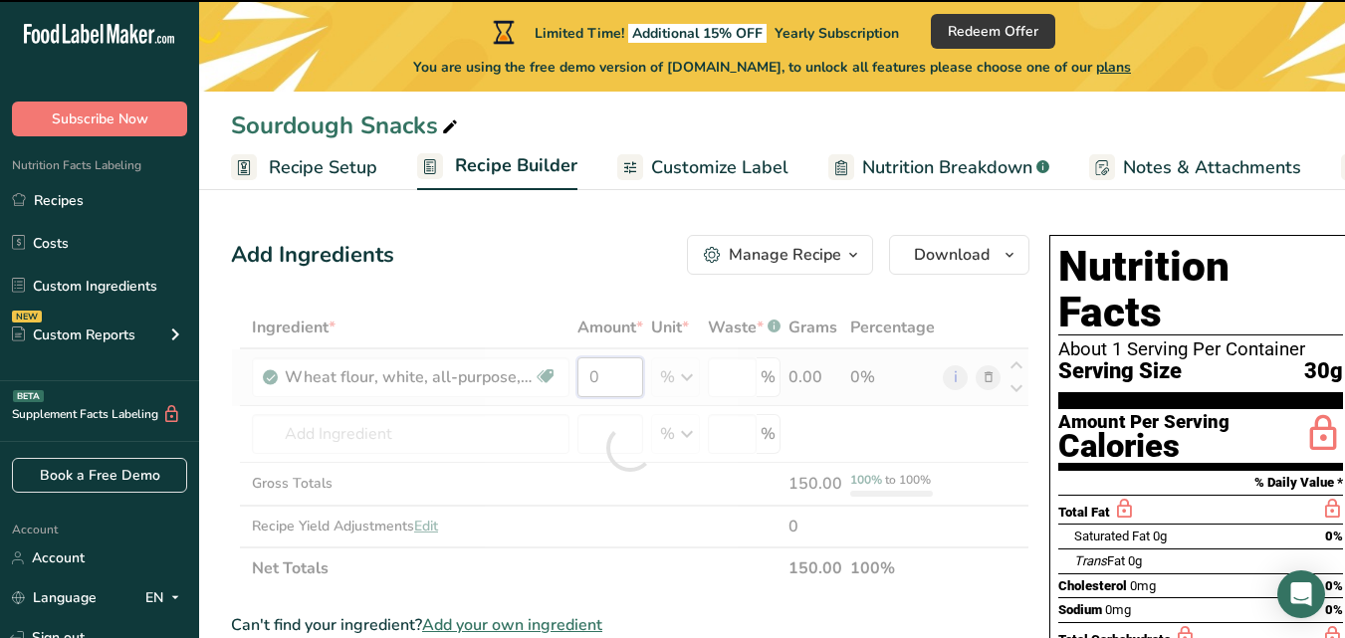
type input "0"
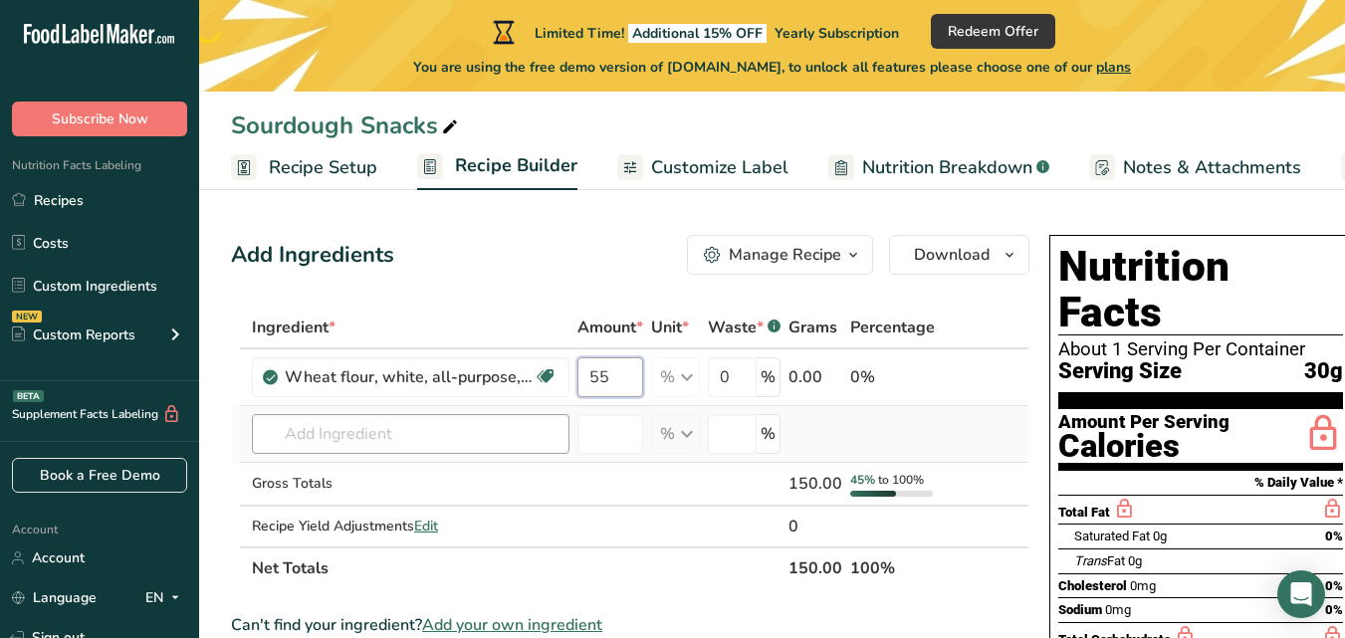
type input "55"
click at [507, 429] on div "Ingredient * Amount * Unit * Waste * .a-a{fill:#347362;}.b-a{fill:#fff;} Grams …" at bounding box center [630, 448] width 798 height 283
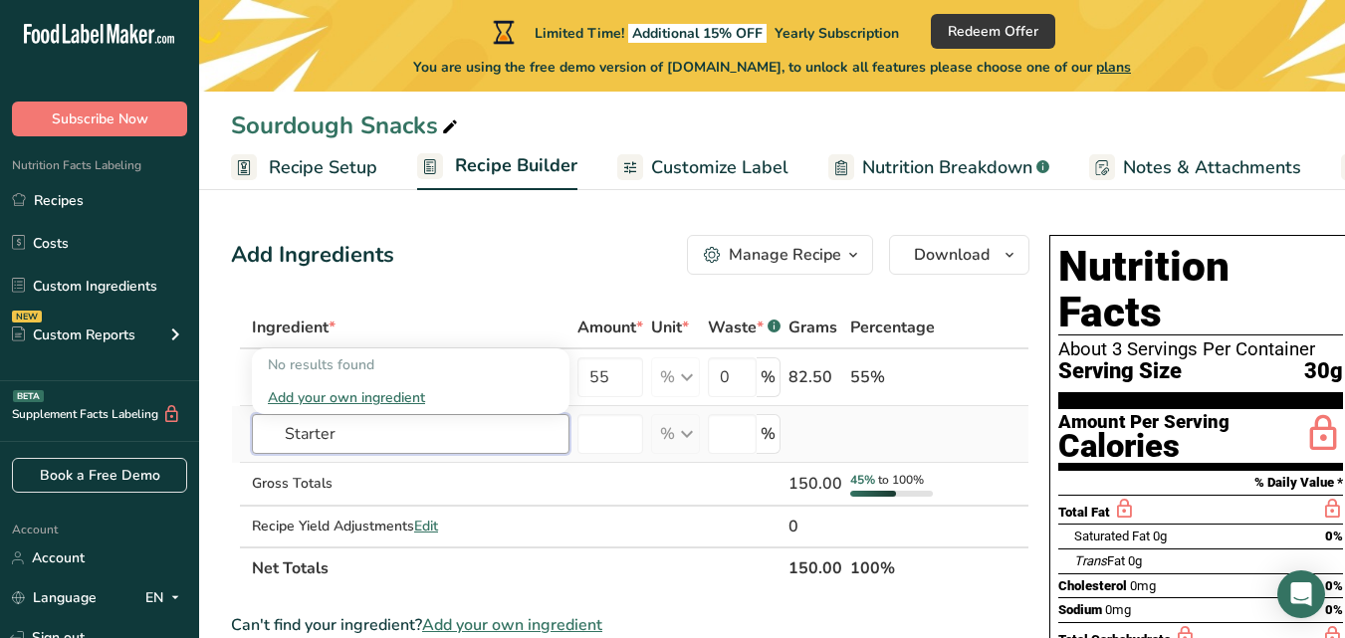
type input "Starter"
click at [395, 397] on div "Add your own ingredient" at bounding box center [411, 397] width 286 height 21
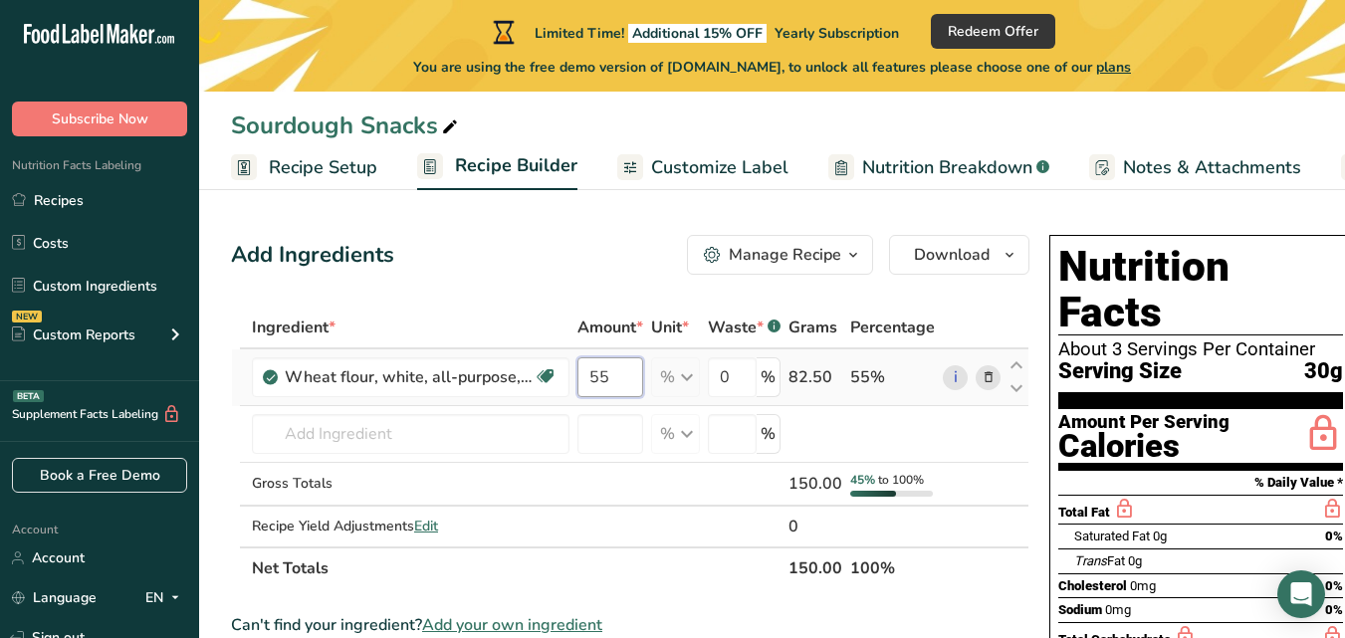
click at [622, 383] on input "55" at bounding box center [610, 377] width 66 height 40
type input "63"
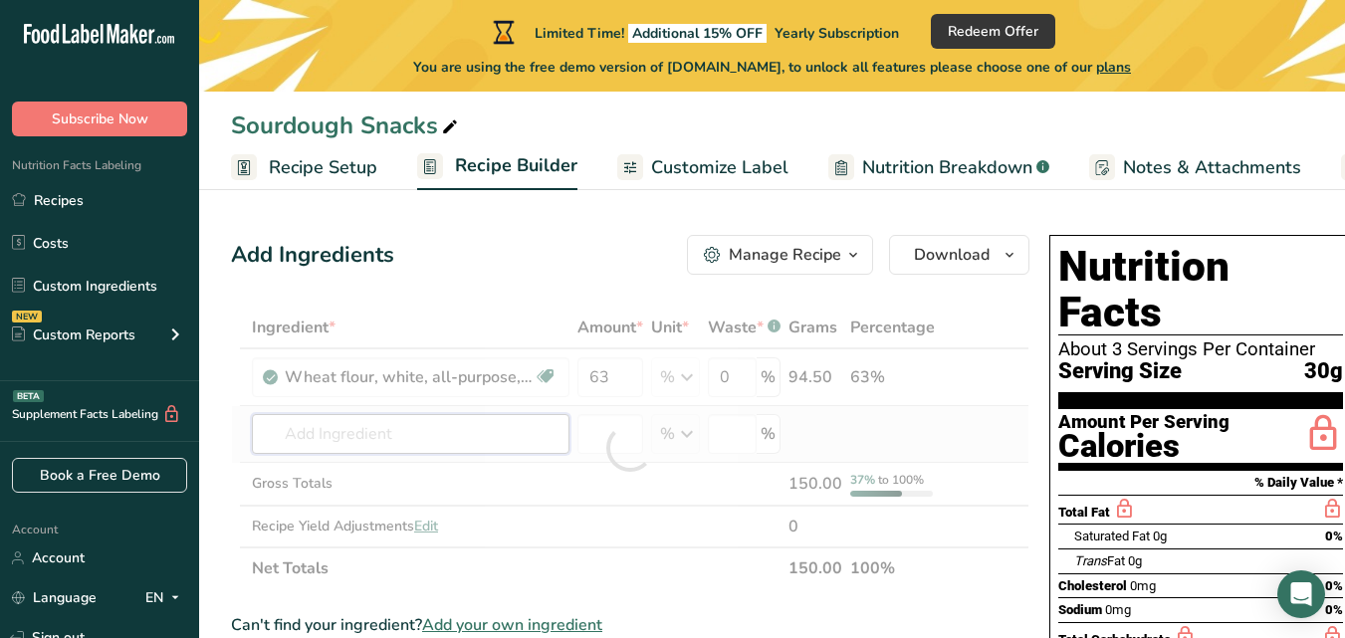
click at [428, 435] on div "Ingredient * Amount * Unit * Waste * .a-a{fill:#347362;}.b-a{fill:#fff;} Grams …" at bounding box center [630, 448] width 798 height 283
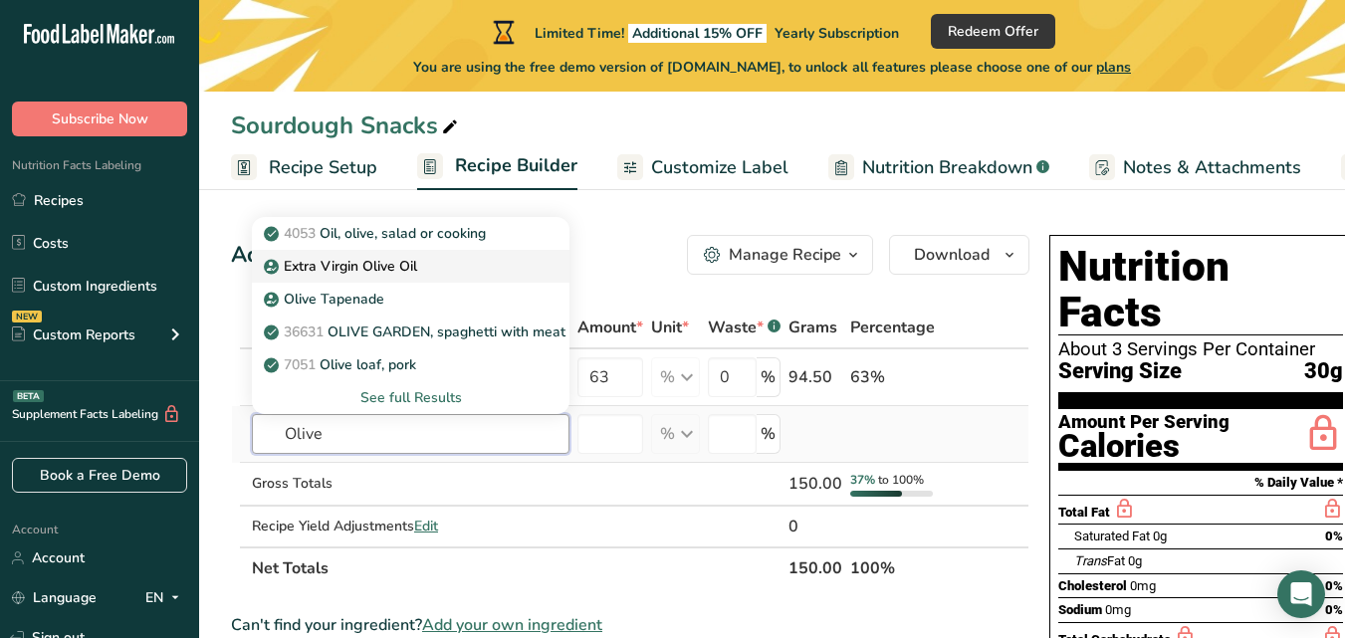
type input "Olive"
click at [454, 275] on div "Extra Virgin Olive Oil" at bounding box center [395, 266] width 254 height 21
type input "Extra Virgin Olive Oil"
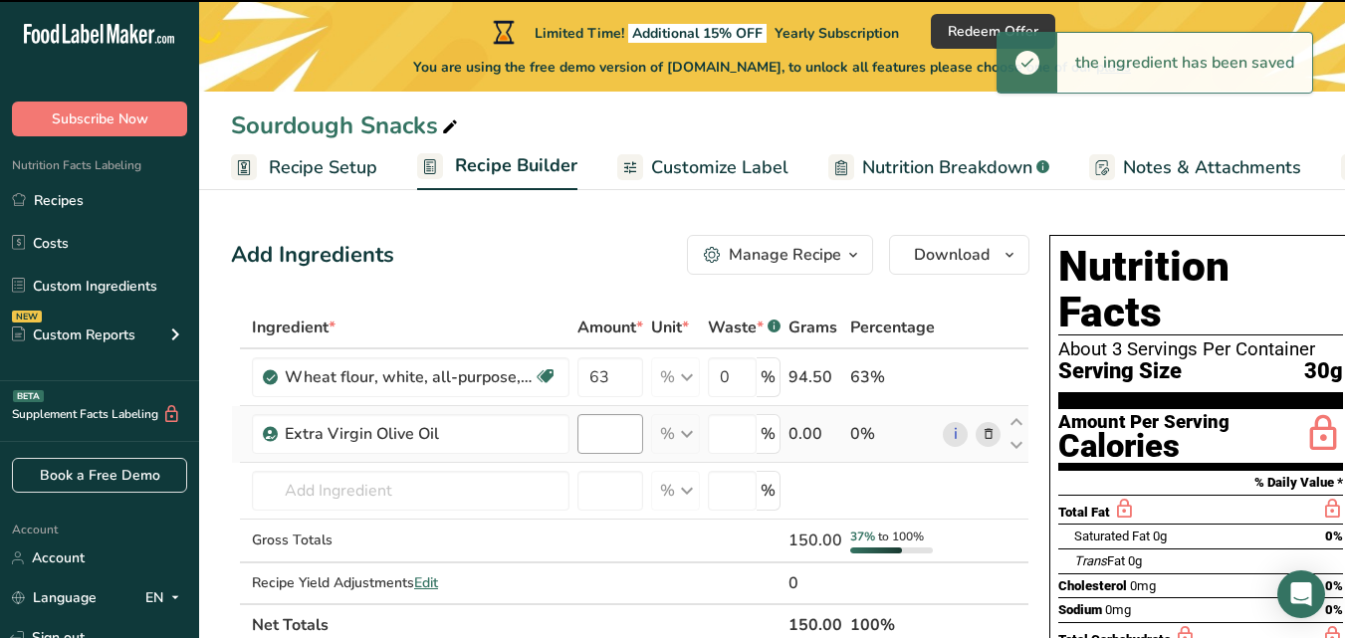
type input "0"
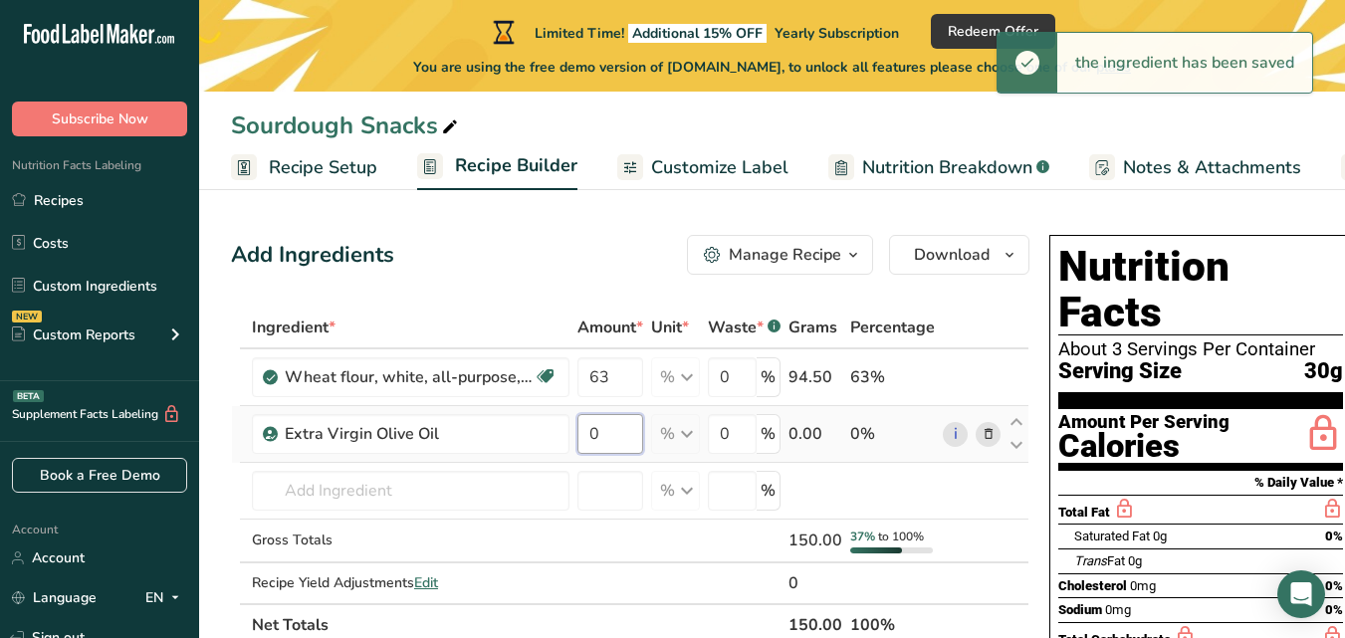
click at [603, 440] on input "0" at bounding box center [610, 434] width 66 height 40
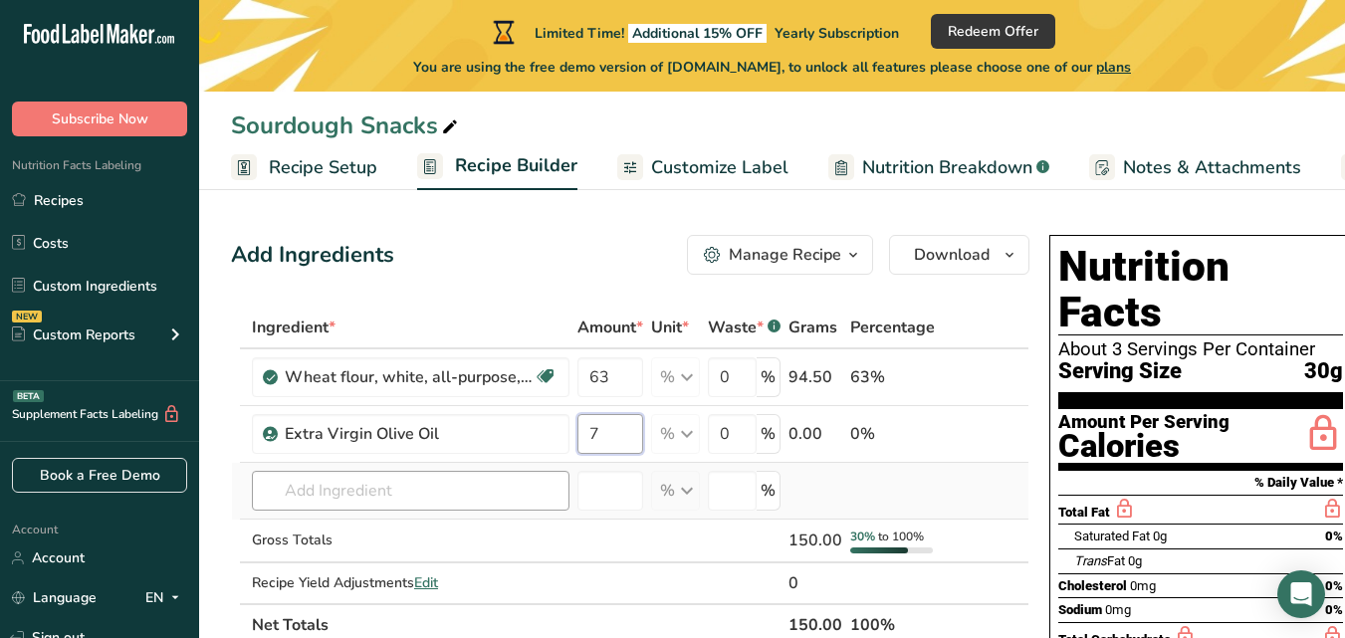
type input "7"
click at [447, 482] on div "Ingredient * Amount * Unit * Waste * .a-a{fill:#347362;}.b-a{fill:#fff;} Grams …" at bounding box center [630, 476] width 798 height 339
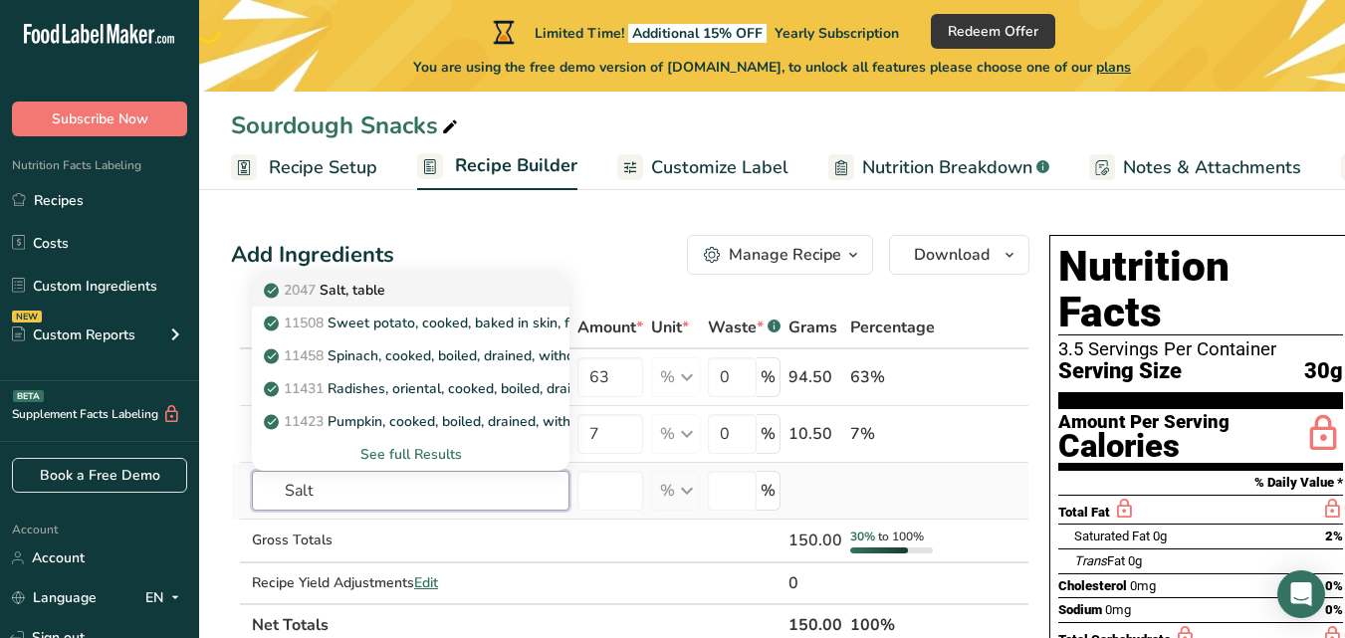
type input "Salt"
click at [412, 290] on div "2047 Salt, table" at bounding box center [395, 290] width 254 height 21
type input "Salt, table"
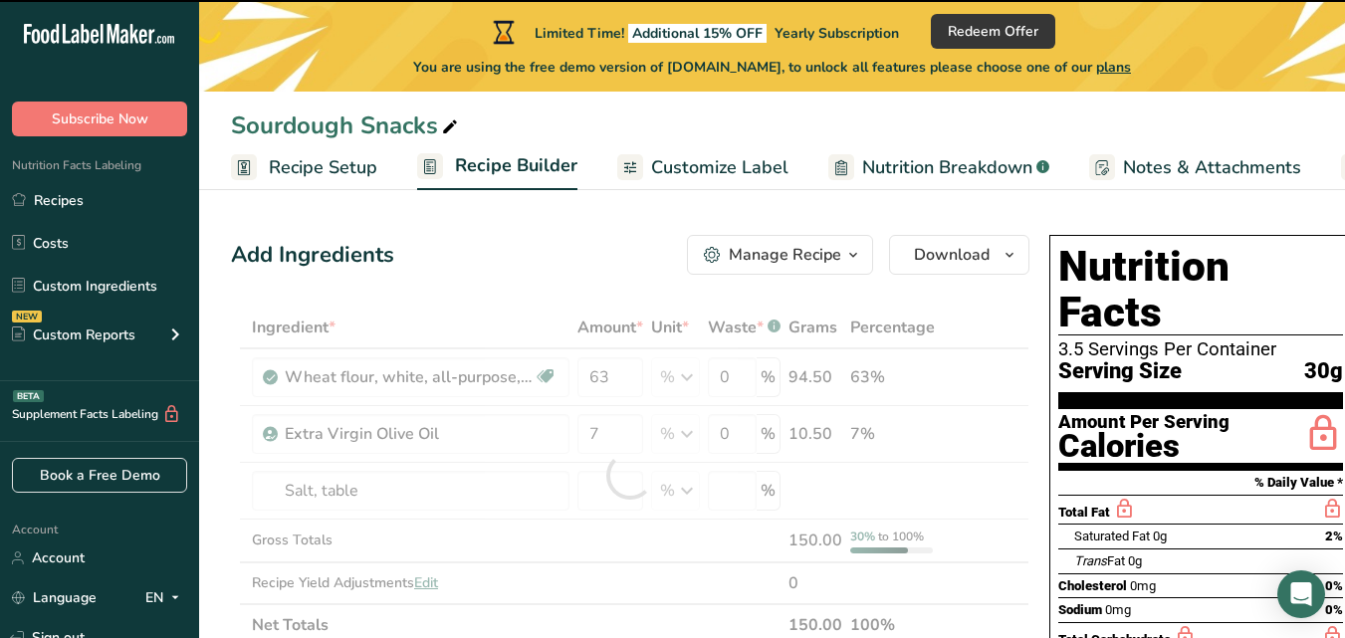
type input "0"
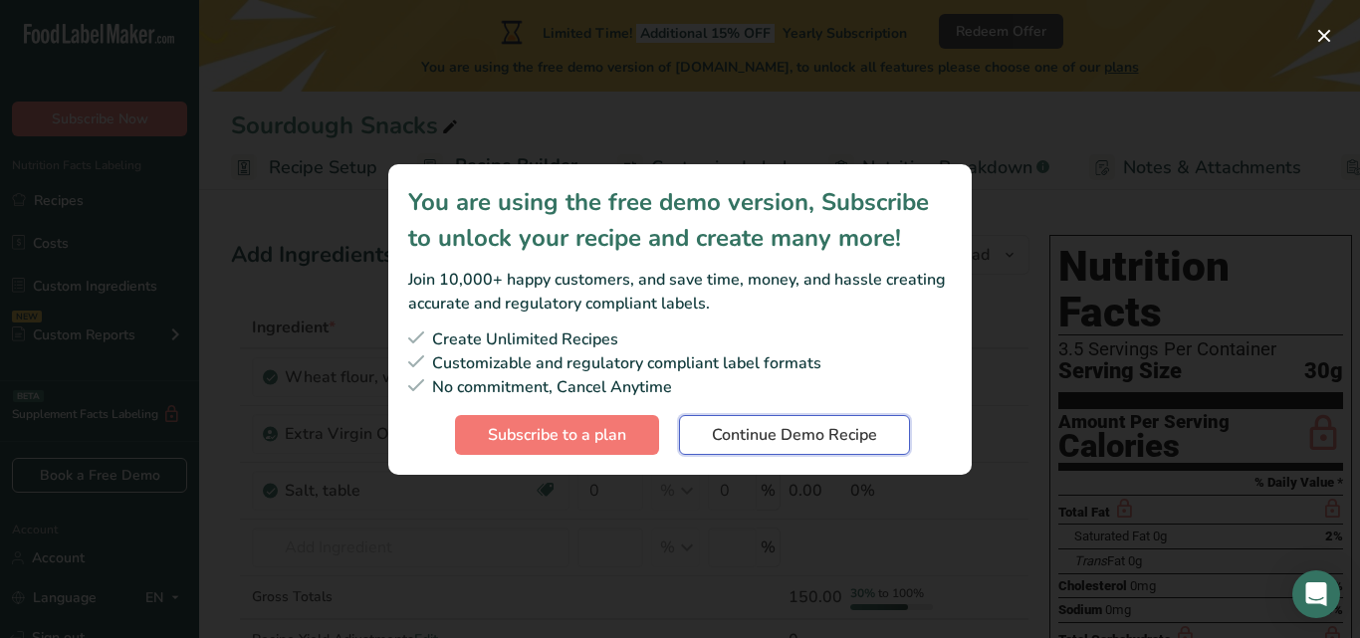
click at [828, 444] on span "Continue Demo Recipe" at bounding box center [794, 435] width 165 height 24
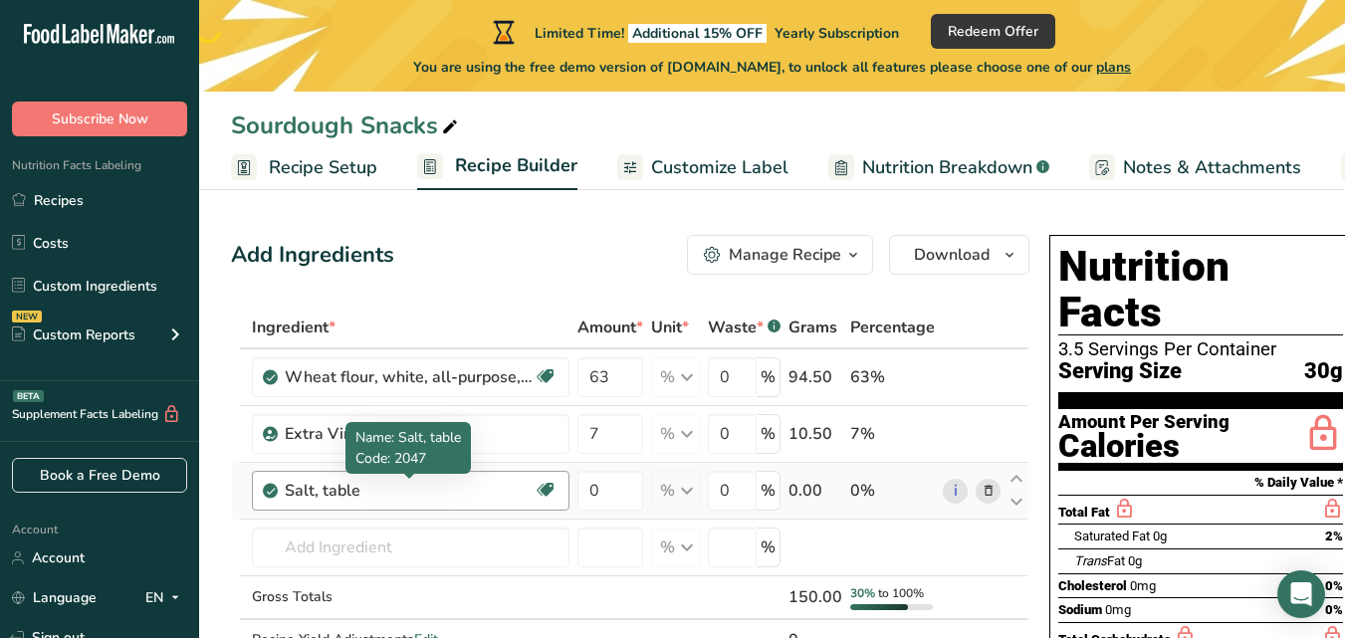
click at [441, 490] on div "Salt, table" at bounding box center [409, 491] width 249 height 24
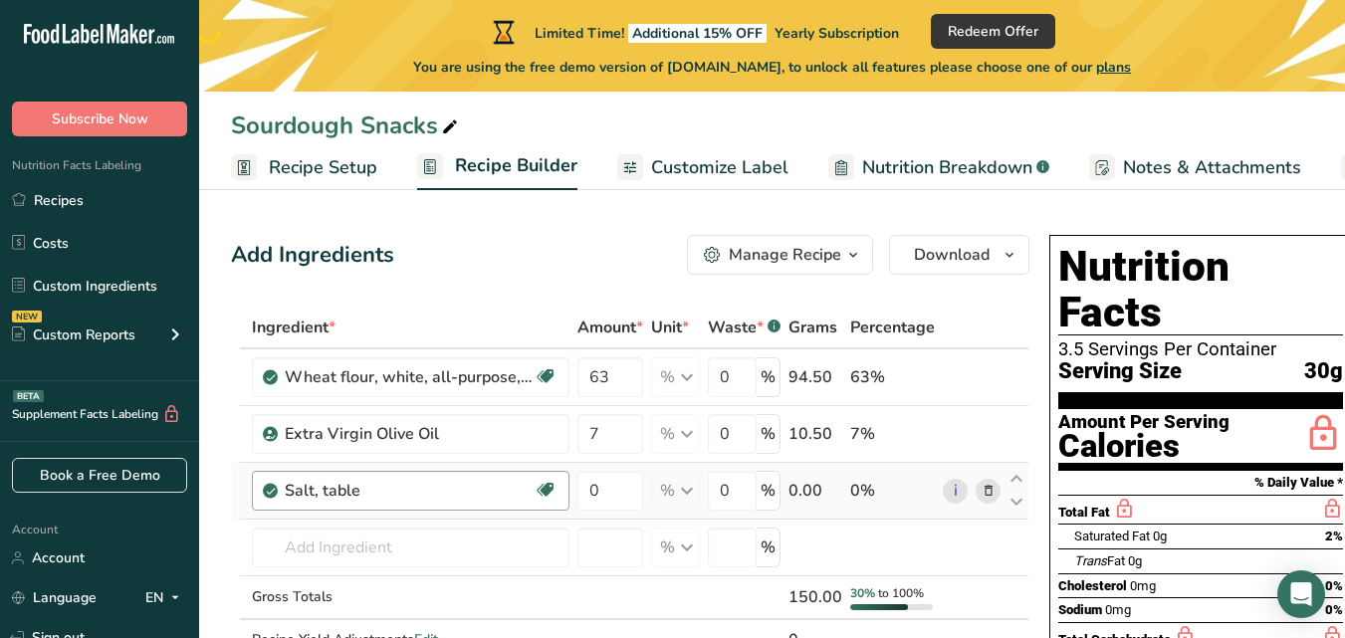
click at [406, 492] on div "Salt, table" at bounding box center [409, 491] width 249 height 24
click at [405, 492] on div "Salt, table" at bounding box center [409, 491] width 249 height 24
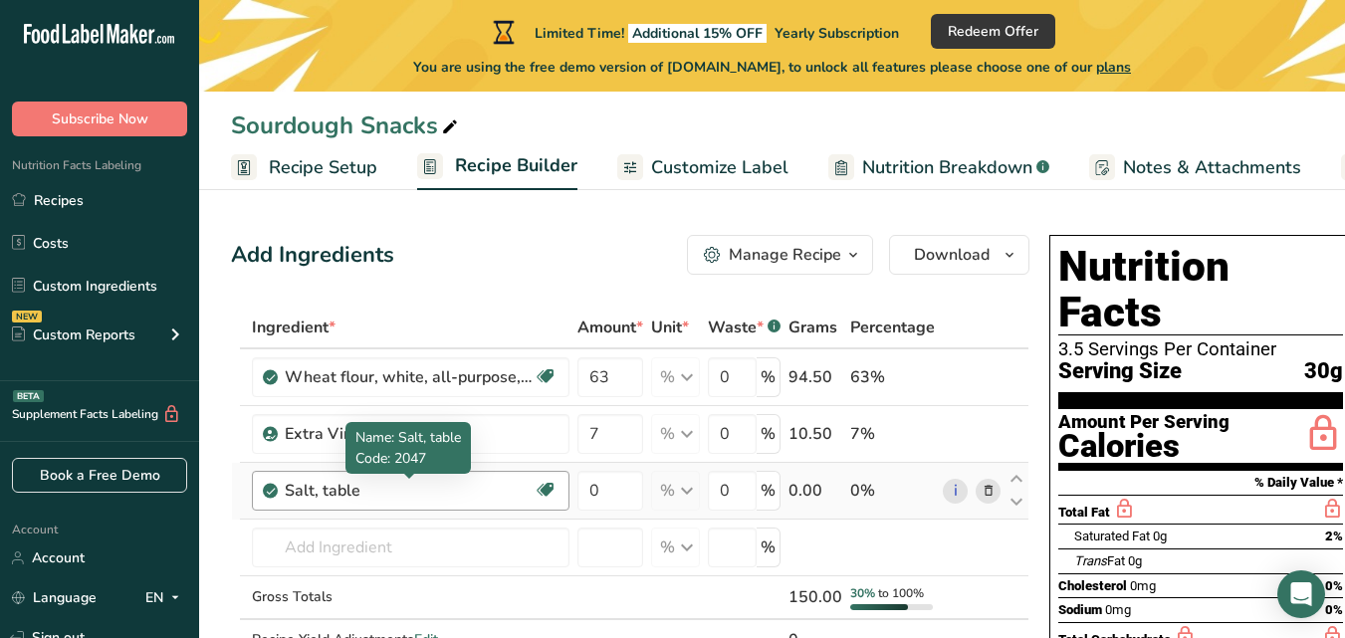
click at [450, 491] on div "Salt, table" at bounding box center [409, 491] width 249 height 24
click at [406, 505] on div "Salt, table Dairy free Gluten free Vegan Vegetarian Soy free" at bounding box center [411, 491] width 318 height 40
click at [400, 506] on div "Salt, table Dairy free Gluten free Vegan Vegetarian Soy free" at bounding box center [411, 491] width 318 height 40
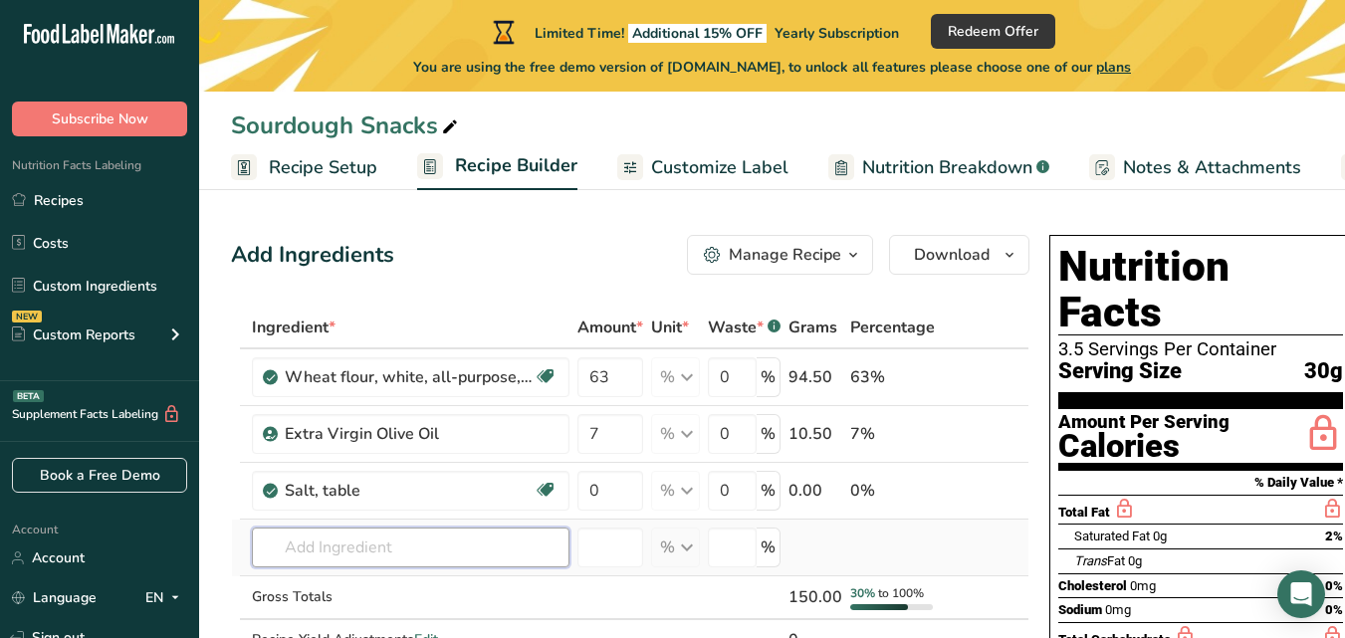
click at [341, 549] on input "text" at bounding box center [411, 548] width 318 height 40
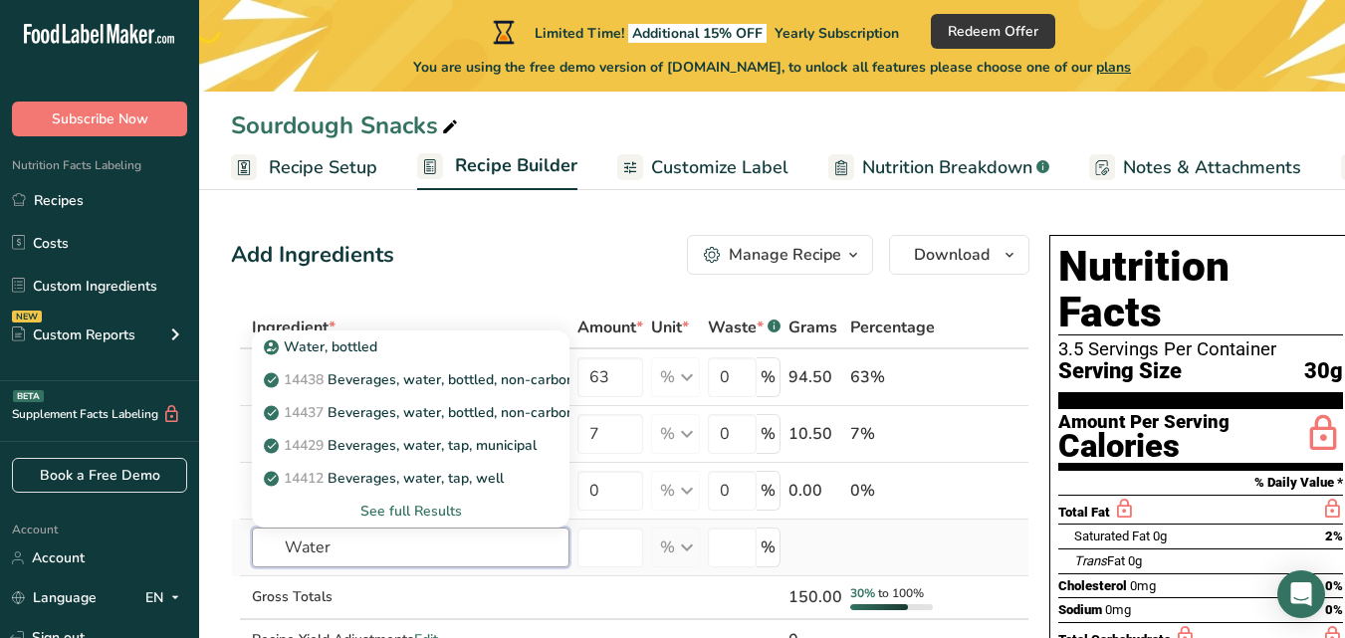
type input "Water"
click at [414, 513] on div "See full Results" at bounding box center [411, 511] width 286 height 21
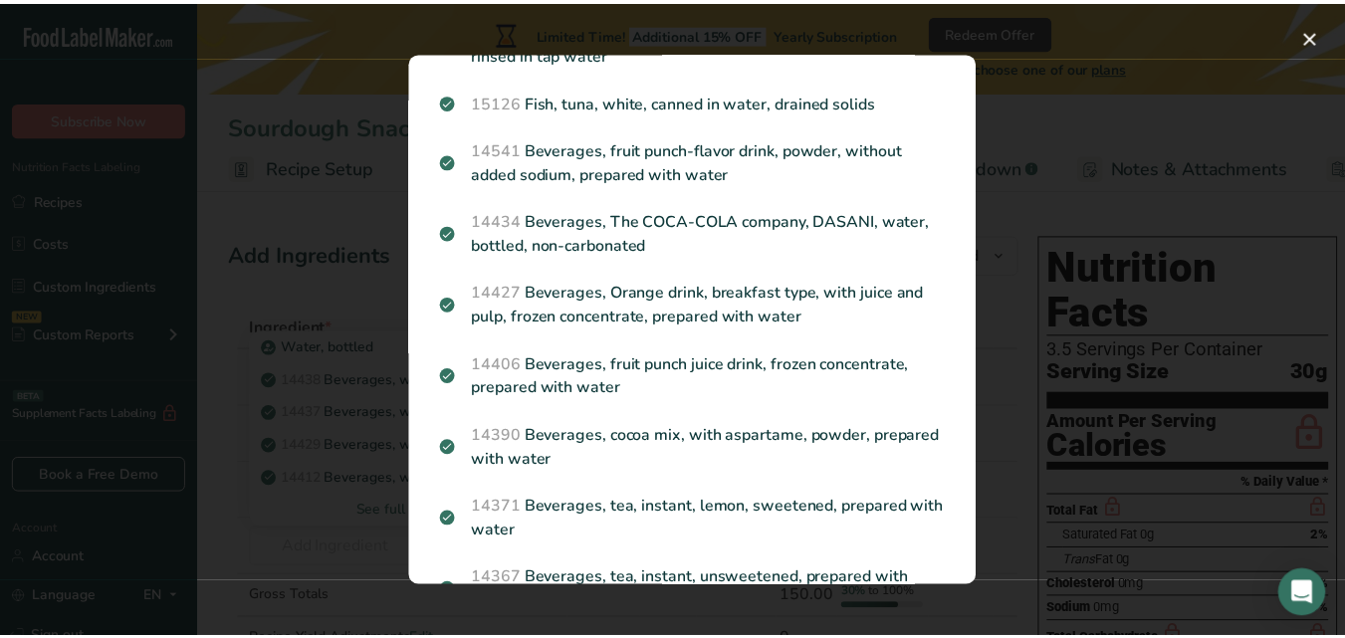
scroll to position [1789, 0]
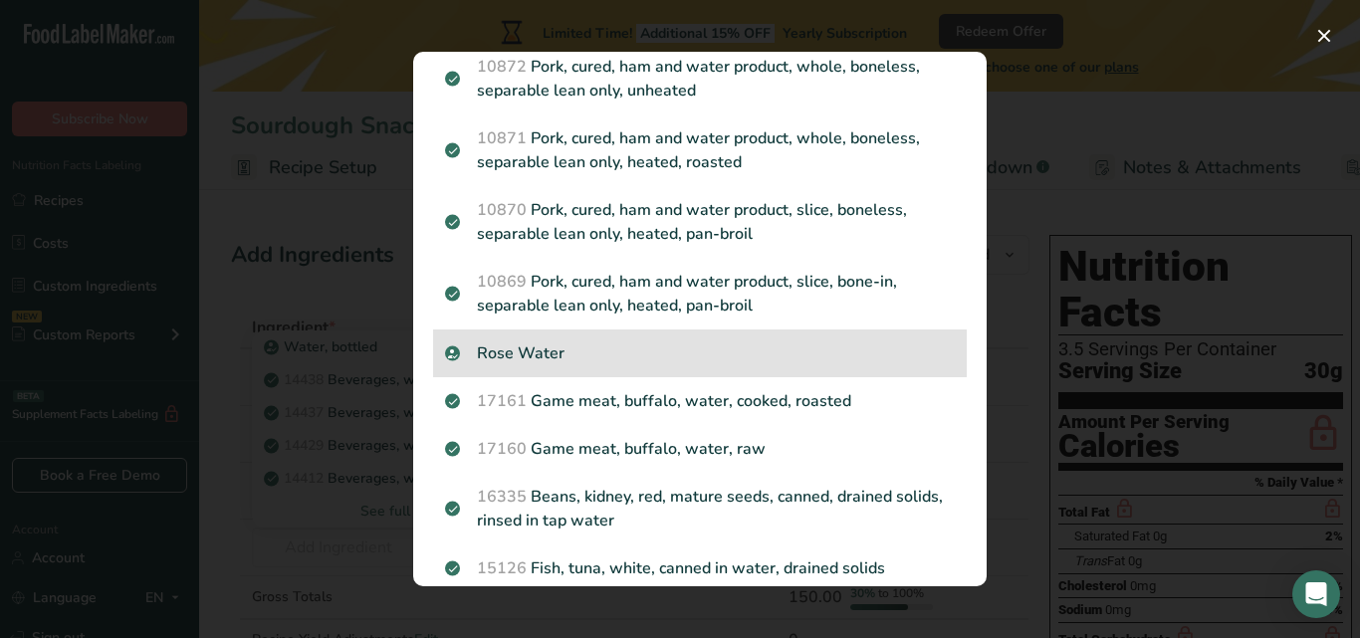
click at [596, 377] on div "Rose Water" at bounding box center [700, 354] width 534 height 48
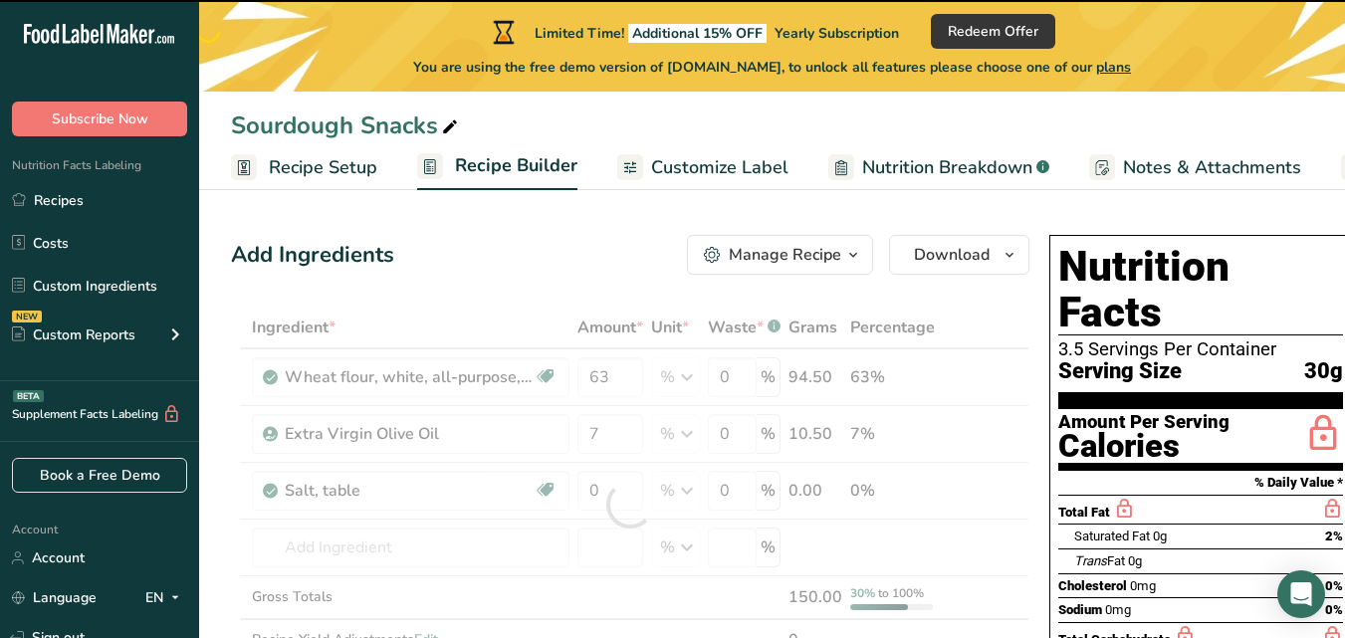
type input "0"
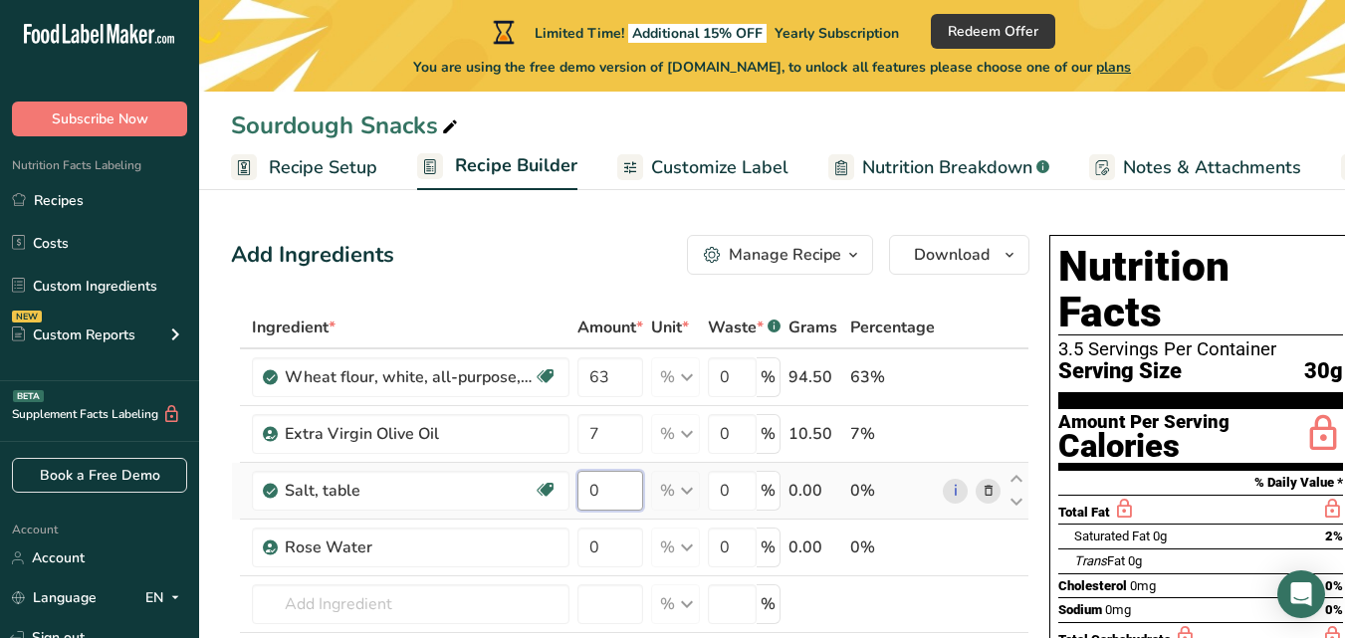
click at [605, 499] on input "0" at bounding box center [610, 491] width 66 height 40
type input "1"
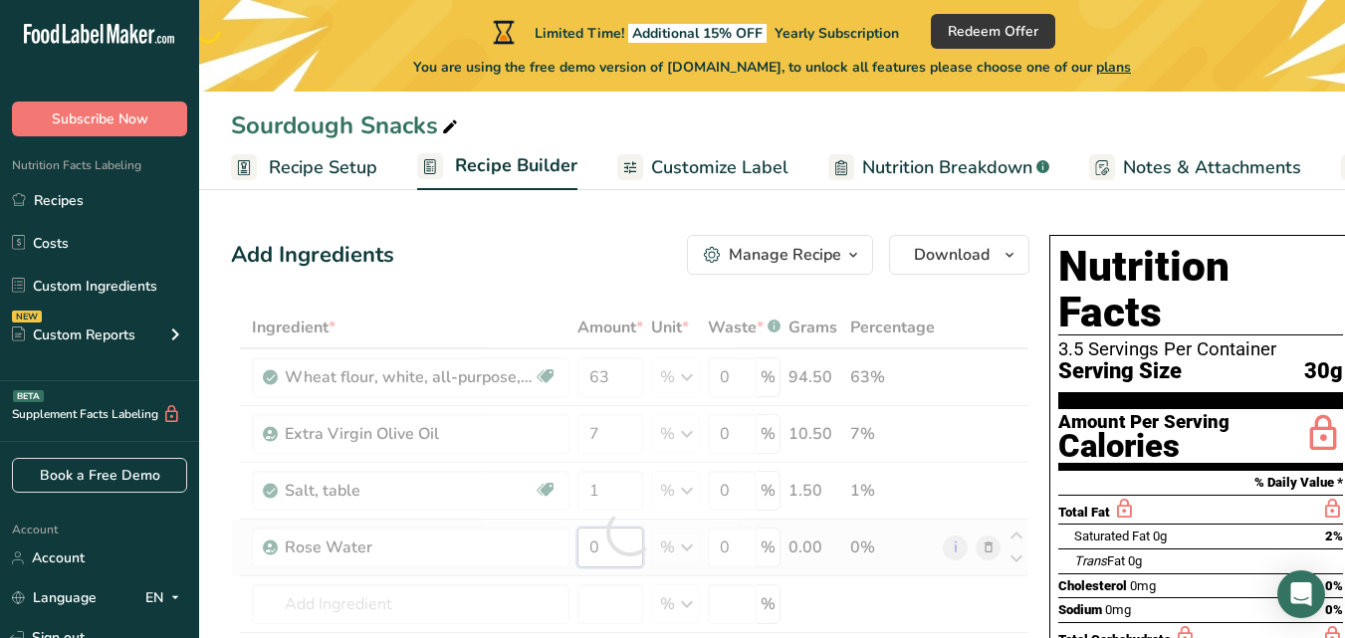
click at [594, 550] on div "Ingredient * Amount * Unit * Waste * .a-a{fill:#347362;}.b-a{fill:#fff;} Grams …" at bounding box center [630, 533] width 798 height 453
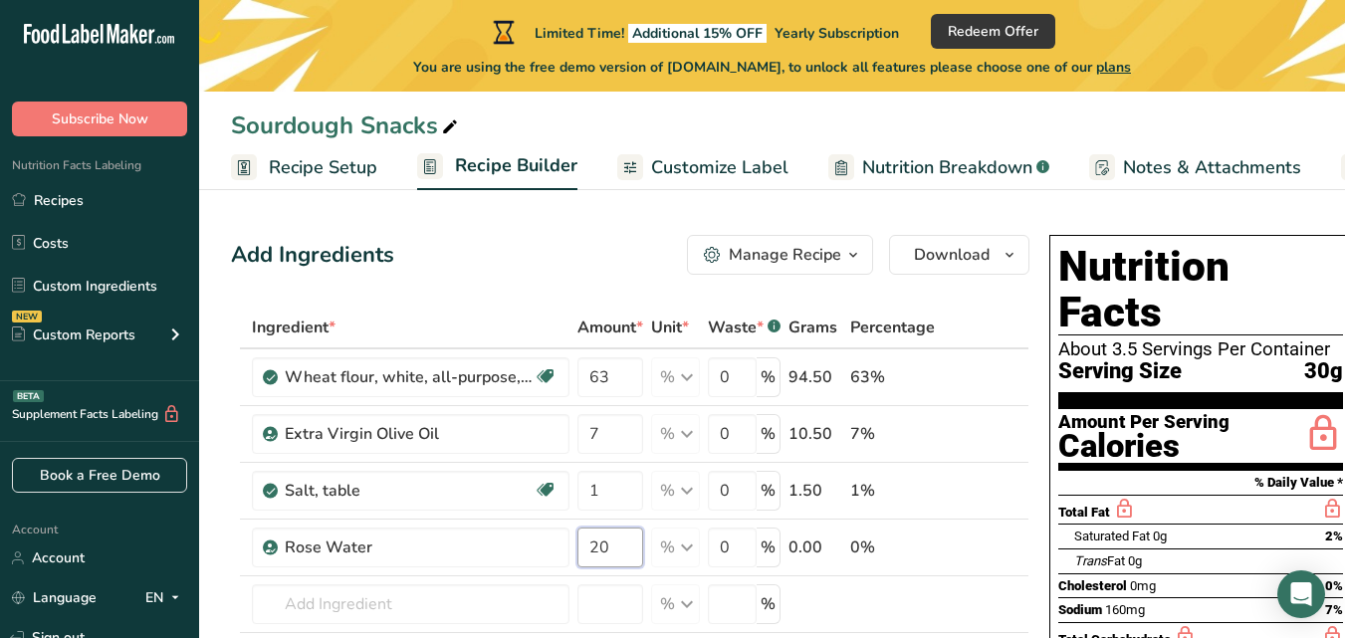
type input "20"
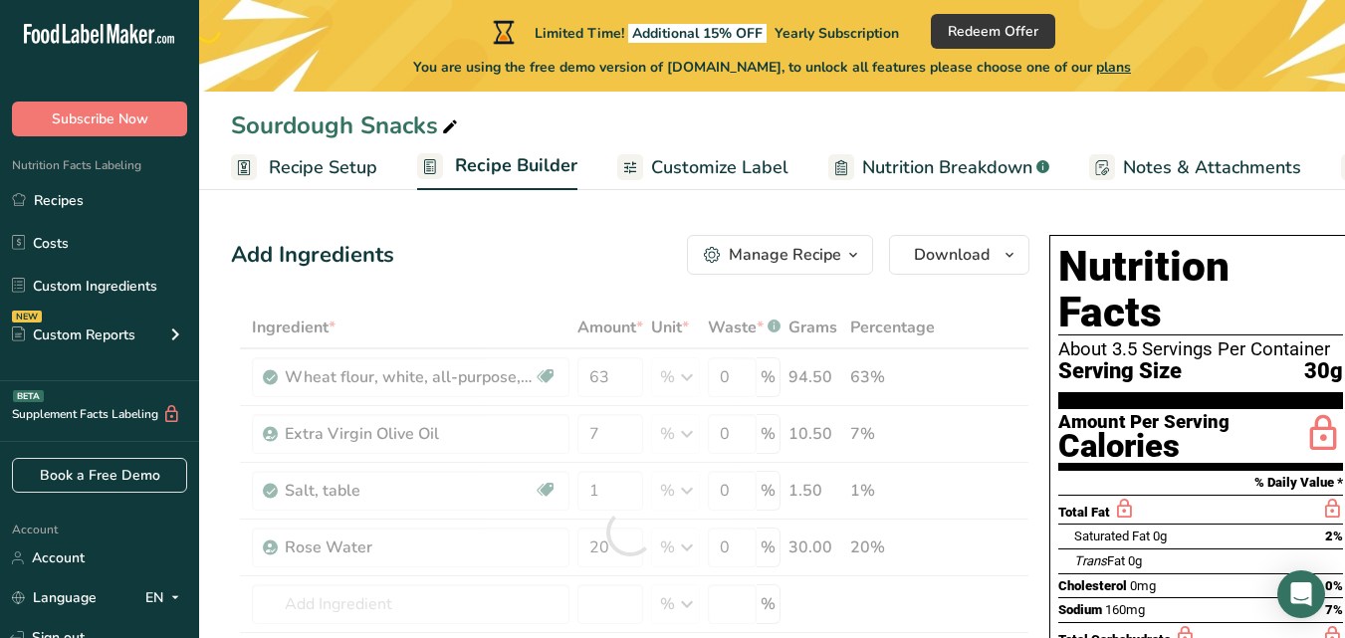
click at [966, 312] on div "Ingredient * Amount * Unit * Waste * .a-a{fill:#347362;}.b-a{fill:#fff;} Grams …" at bounding box center [630, 533] width 798 height 453
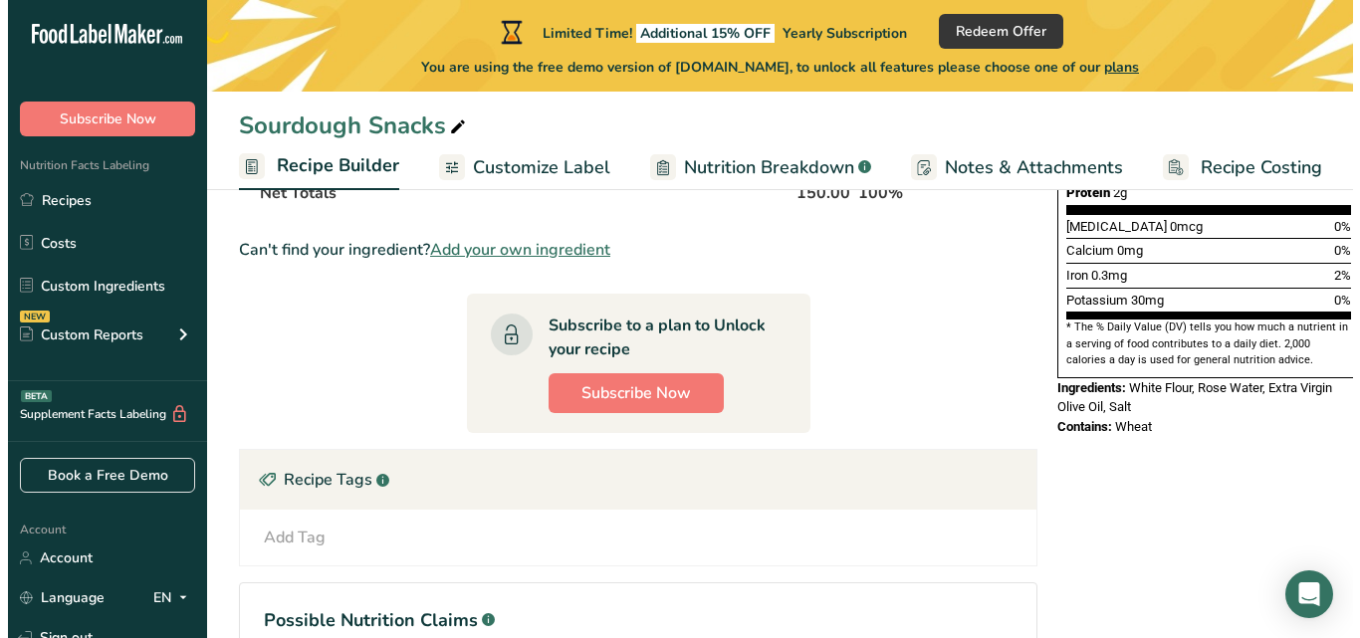
scroll to position [527, 0]
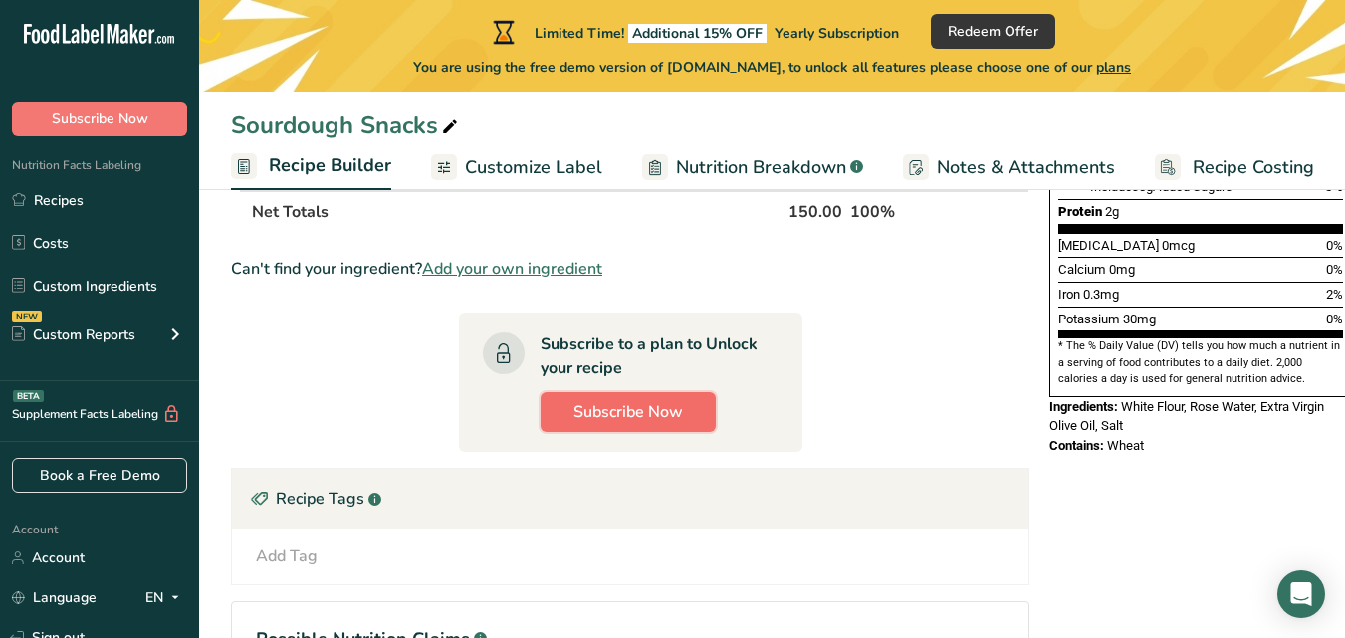
click at [626, 415] on span "Subscribe Now" at bounding box center [628, 412] width 110 height 24
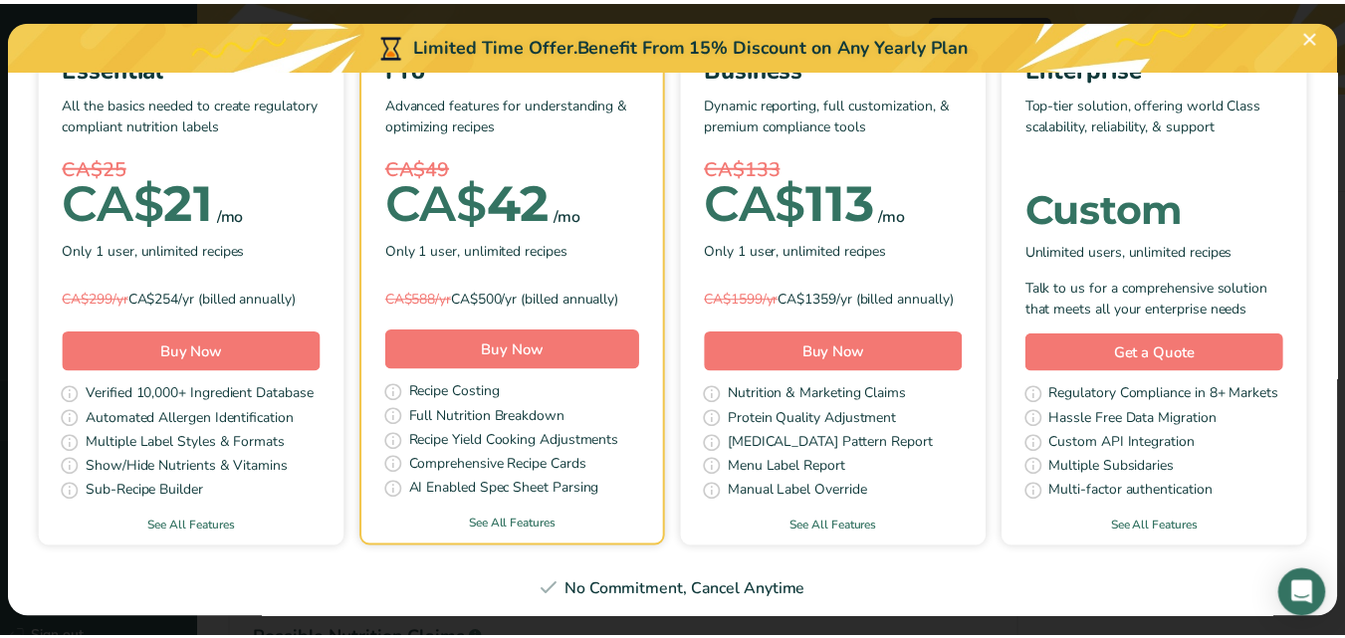
scroll to position [0, 0]
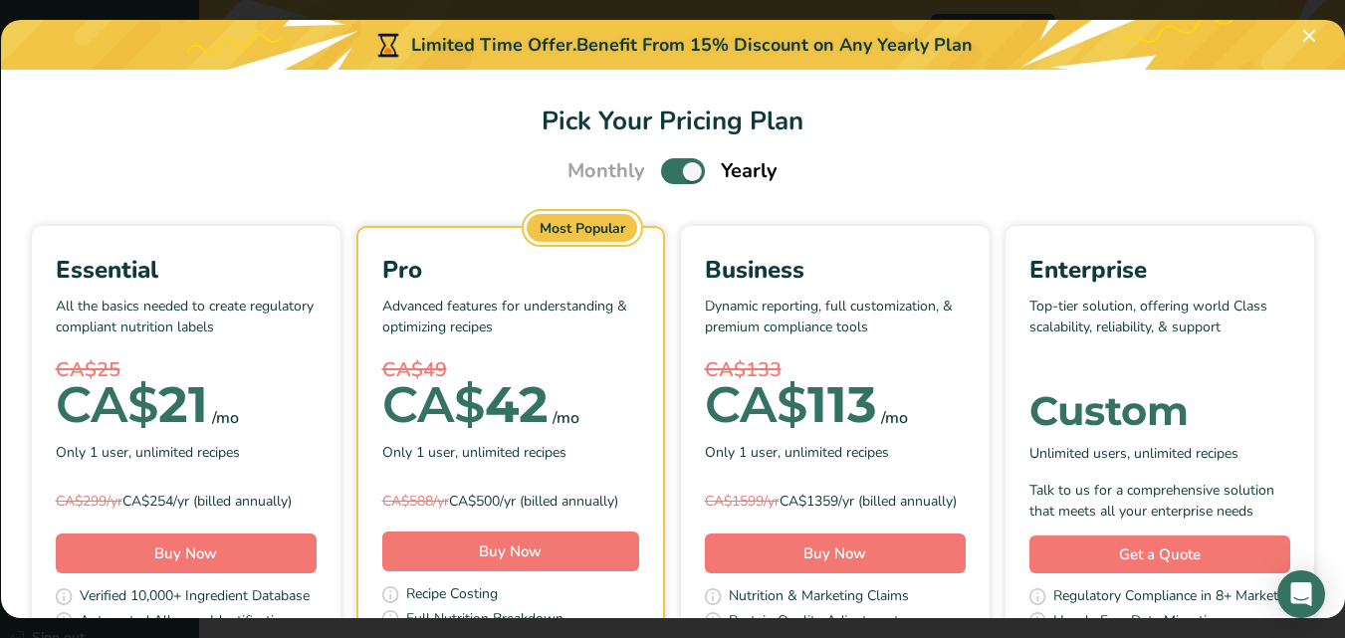
scroll to position [308, 0]
